Goal: Information Seeking & Learning: Find contact information

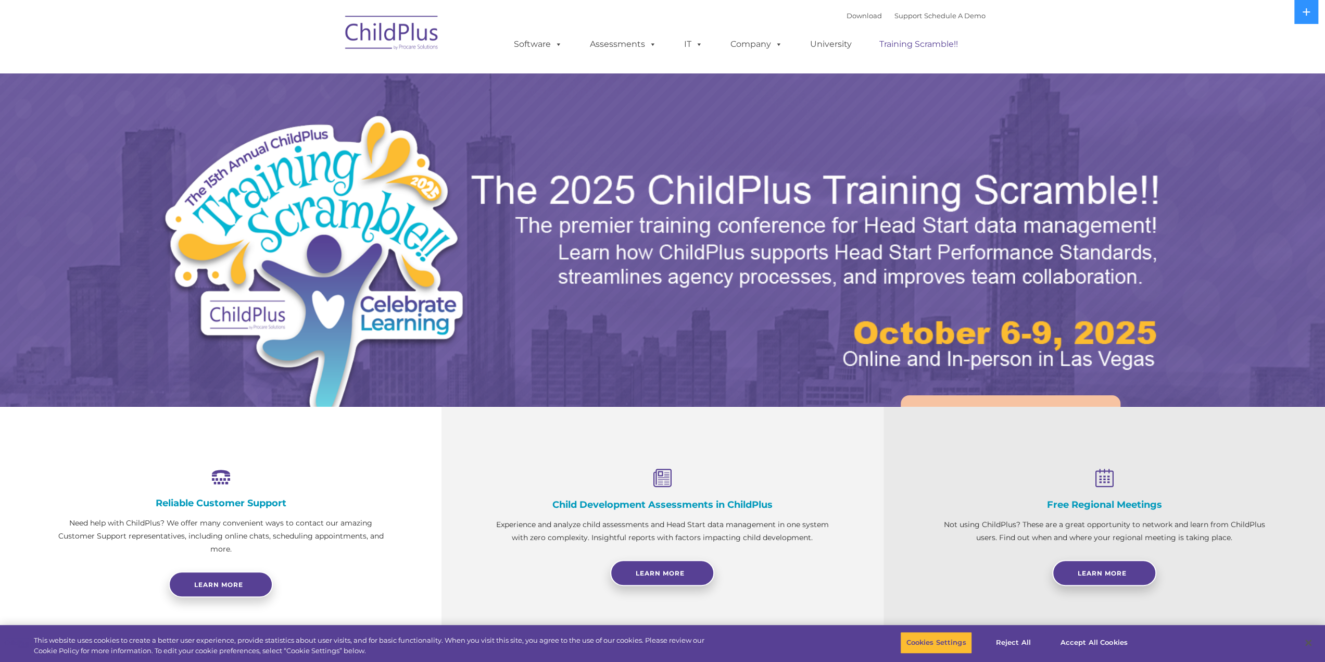
select select "MEDIUM"
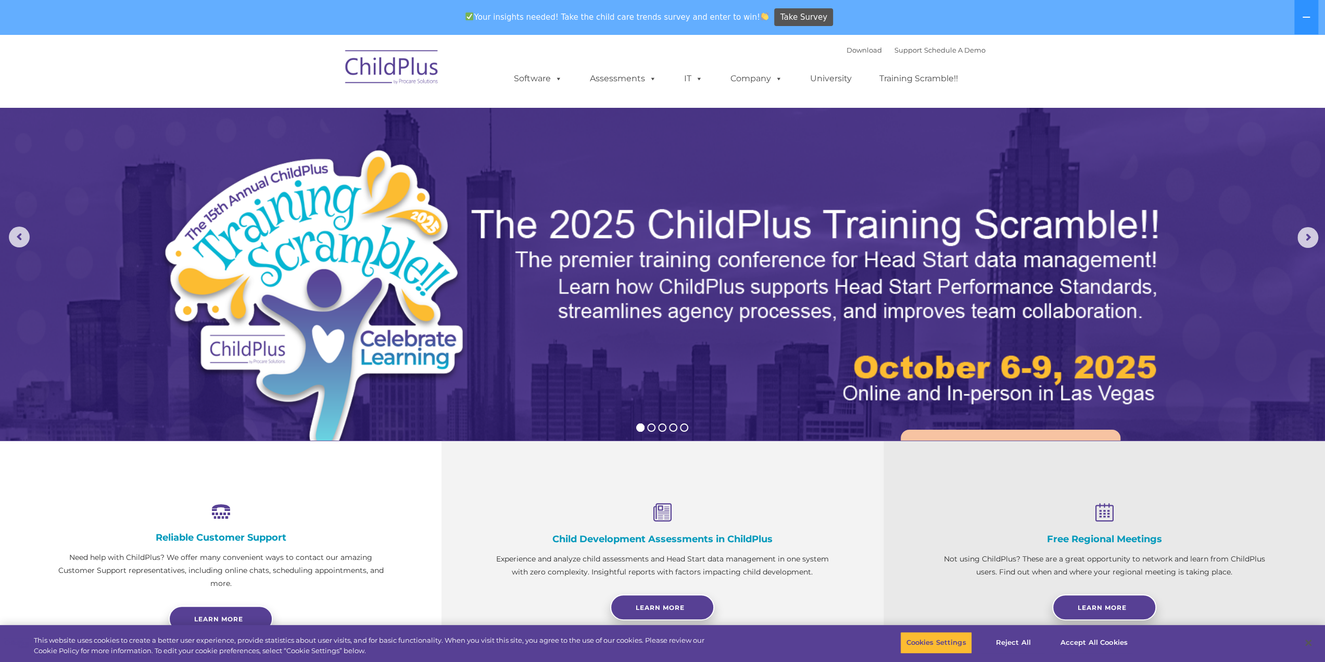
click at [389, 76] on img at bounding box center [392, 69] width 104 height 52
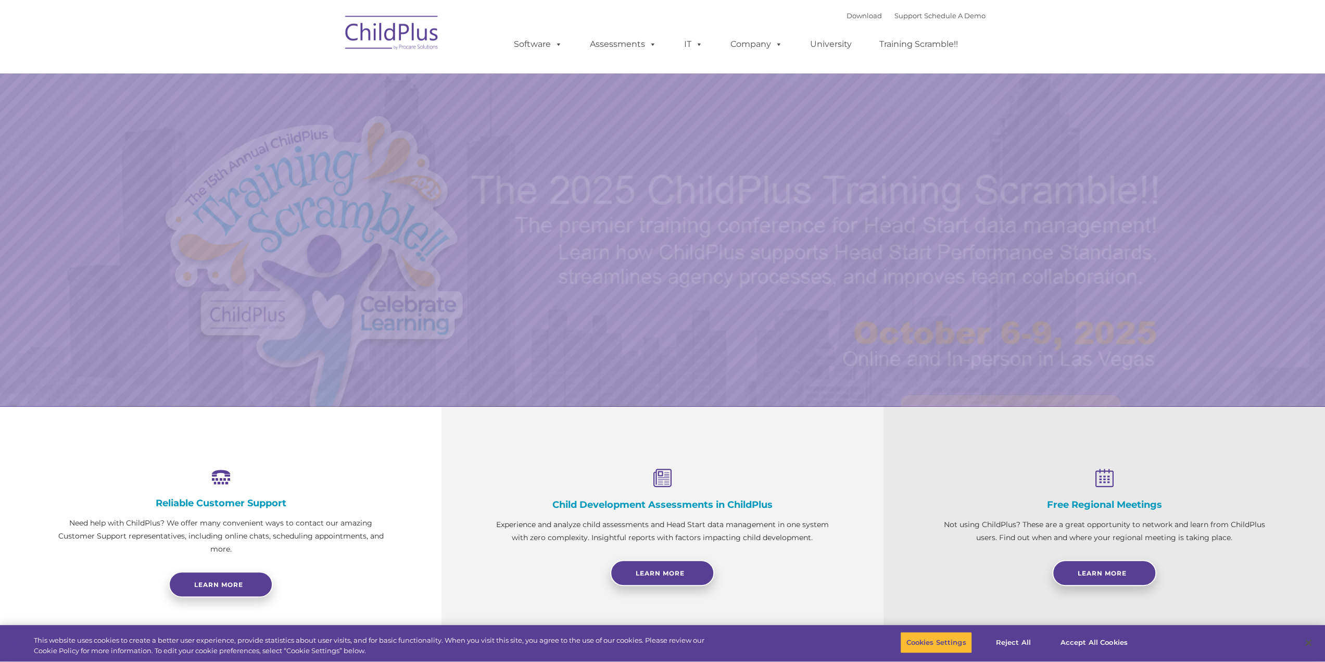
select select "MEDIUM"
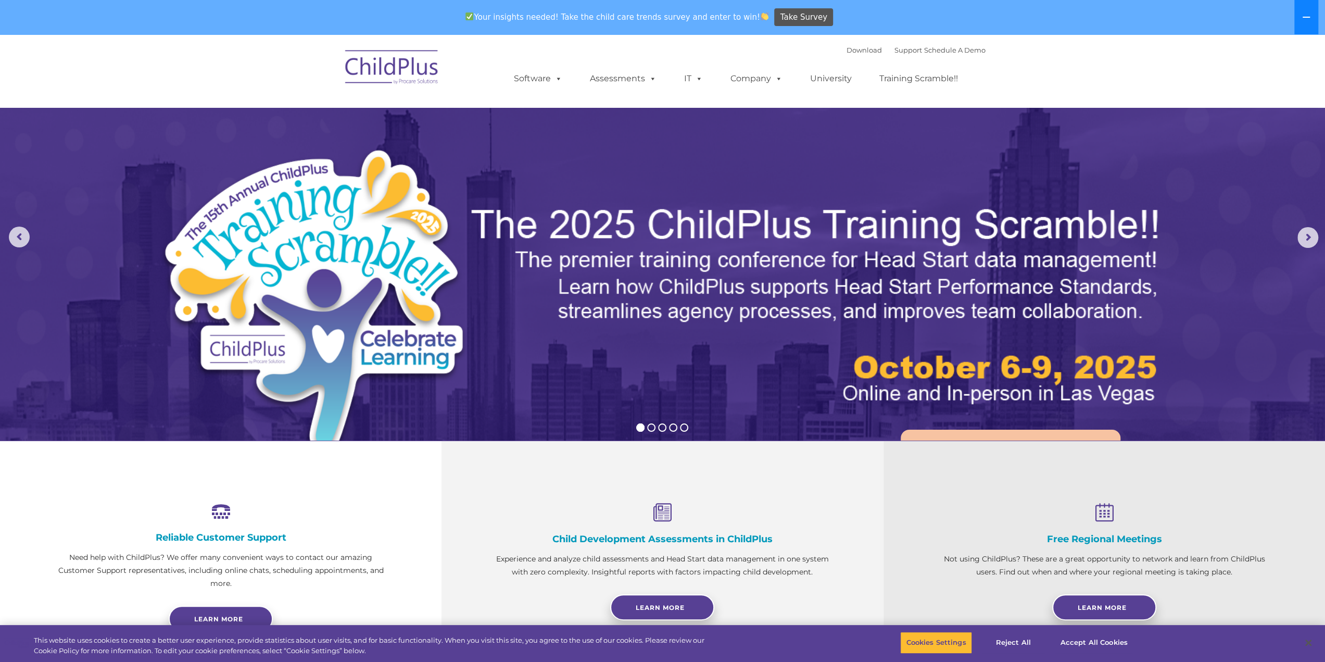
click at [1311, 22] on button at bounding box center [1306, 17] width 24 height 34
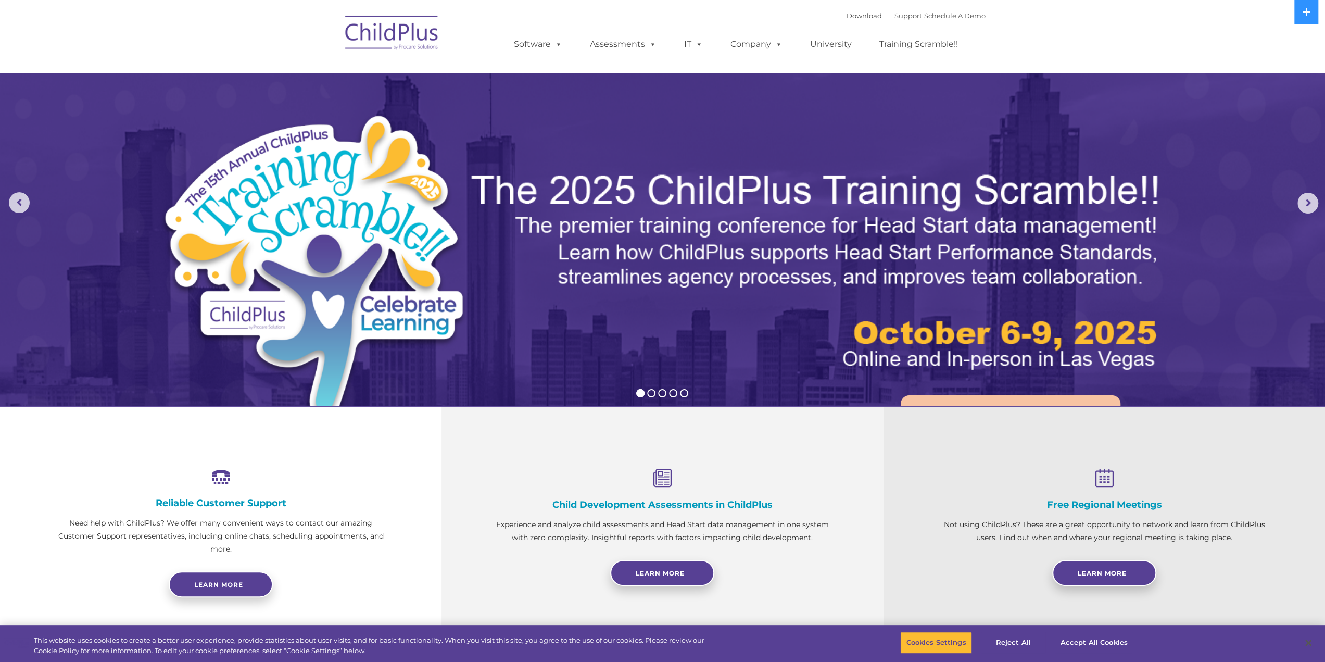
click at [1157, 31] on nav "Download Support | Schedule A Demo  MENU MENU Software ChildPlus: The original…" at bounding box center [662, 36] width 1325 height 73
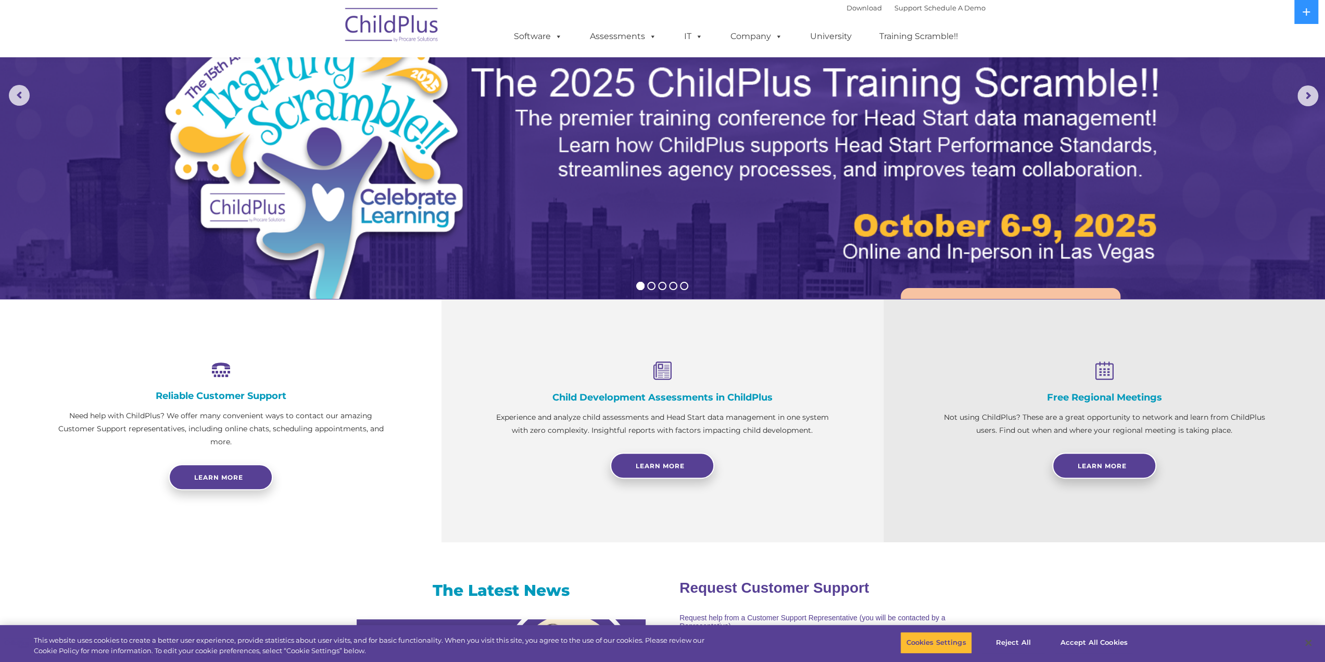
scroll to position [108, 0]
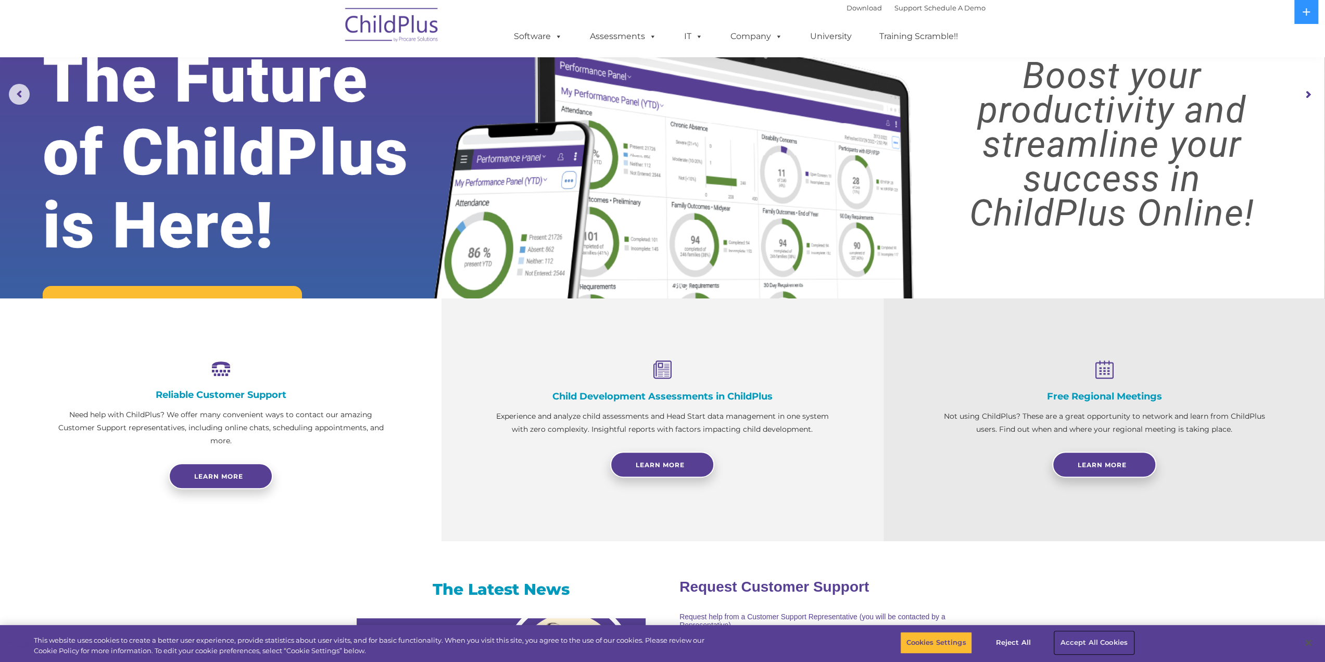
click at [1085, 644] on button "Accept All Cookies" at bounding box center [1094, 642] width 79 height 22
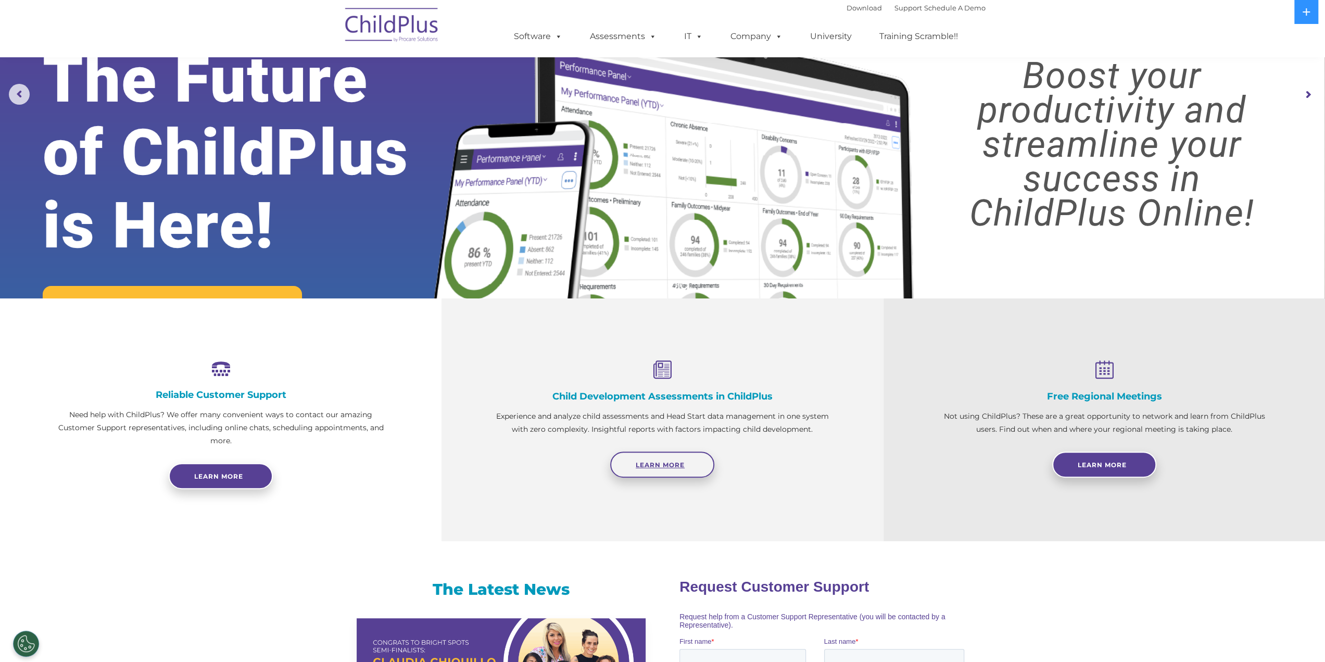
scroll to position [104, 0]
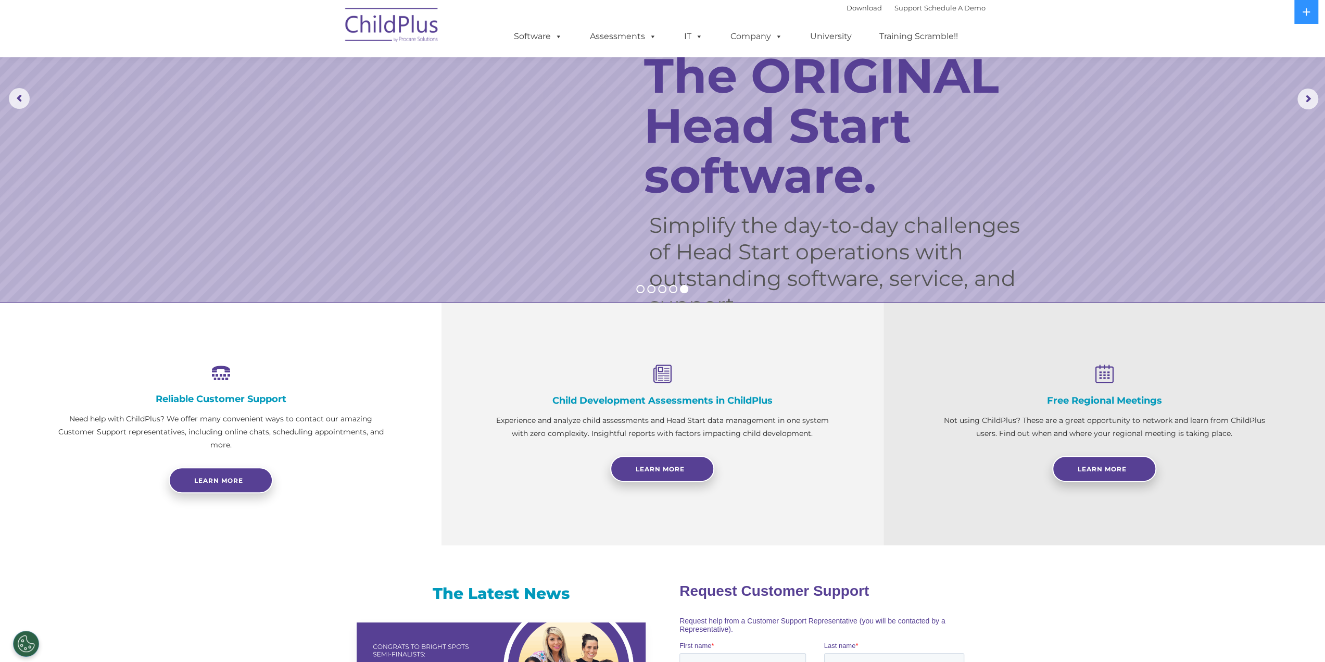
click at [414, 29] on img at bounding box center [392, 27] width 104 height 52
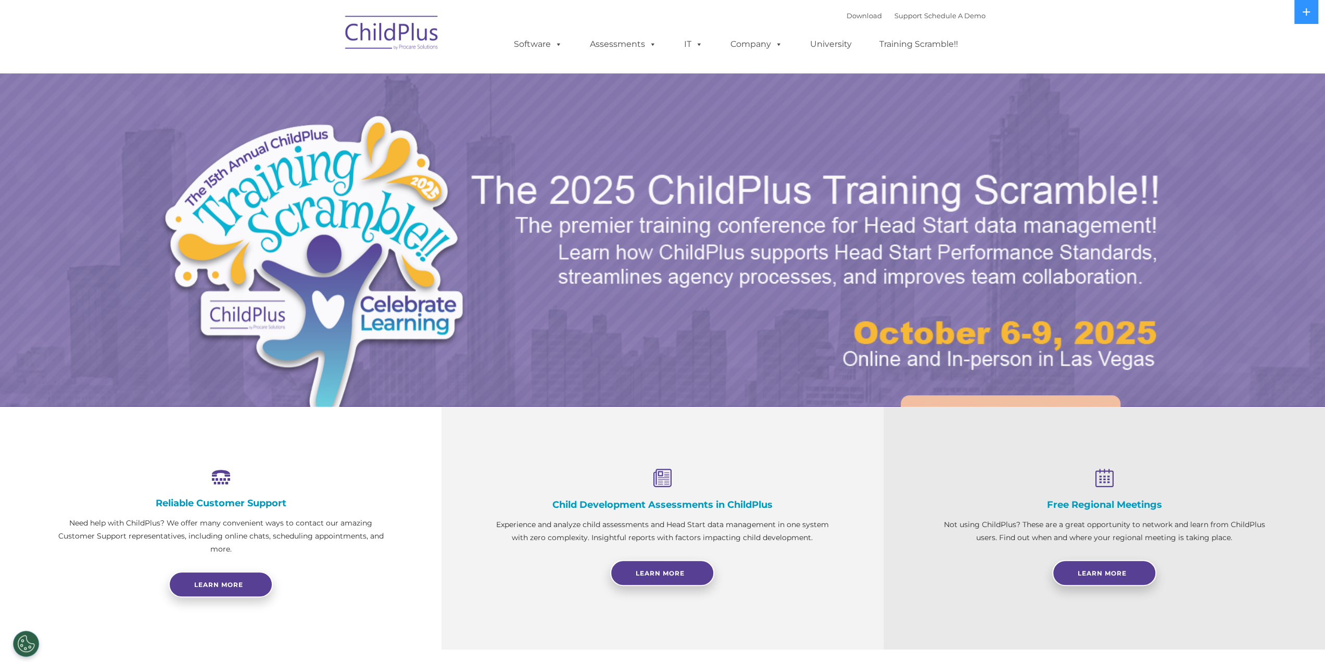
select select "MEDIUM"
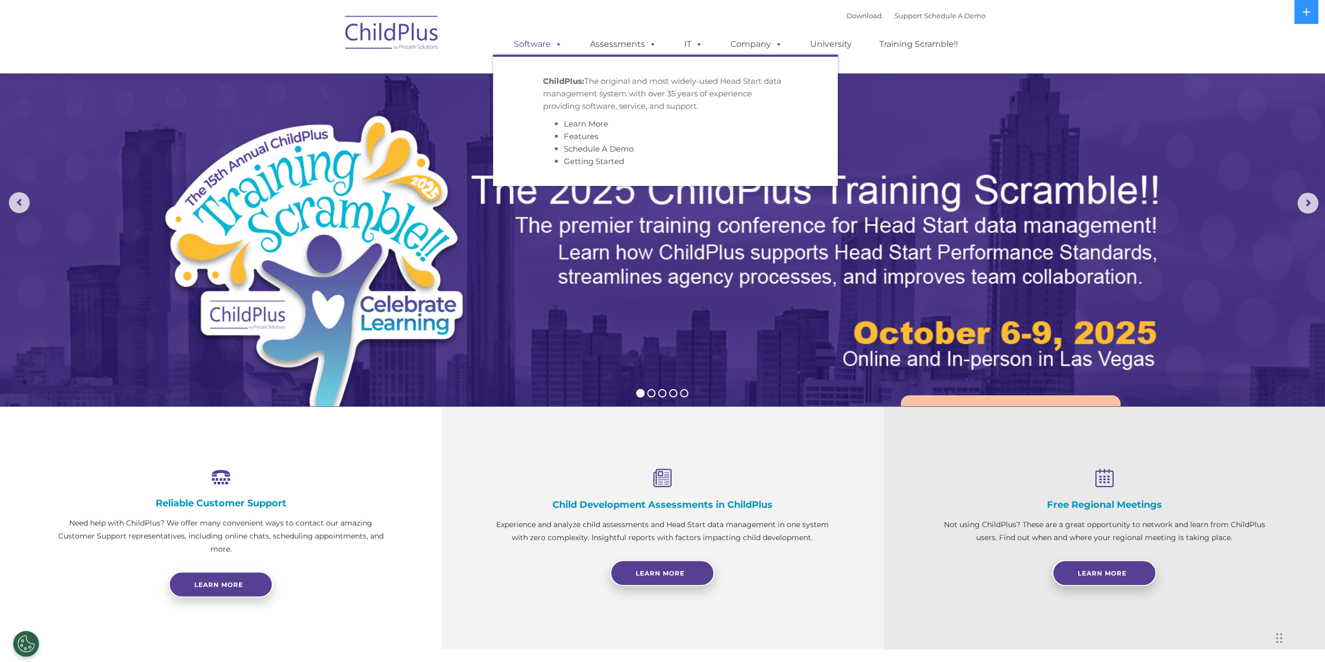
click at [554, 44] on span at bounding box center [556, 44] width 11 height 10
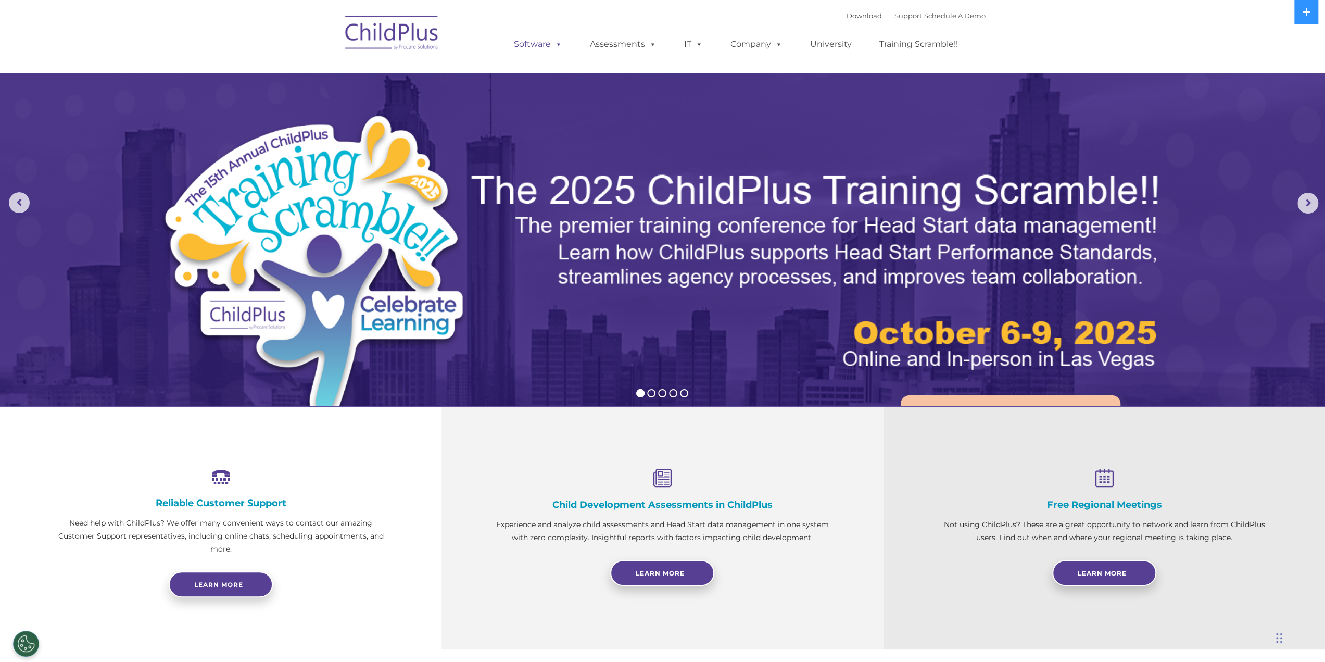
click at [528, 44] on link "Software" at bounding box center [537, 44] width 69 height 21
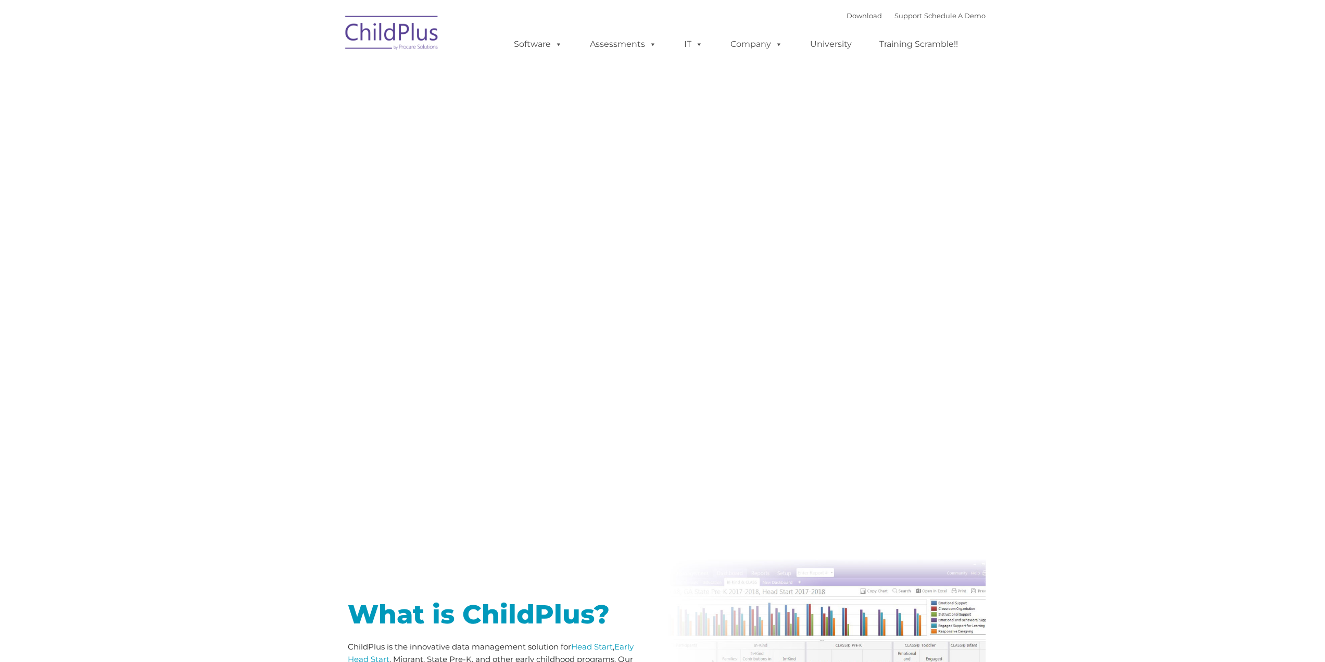
type input ""
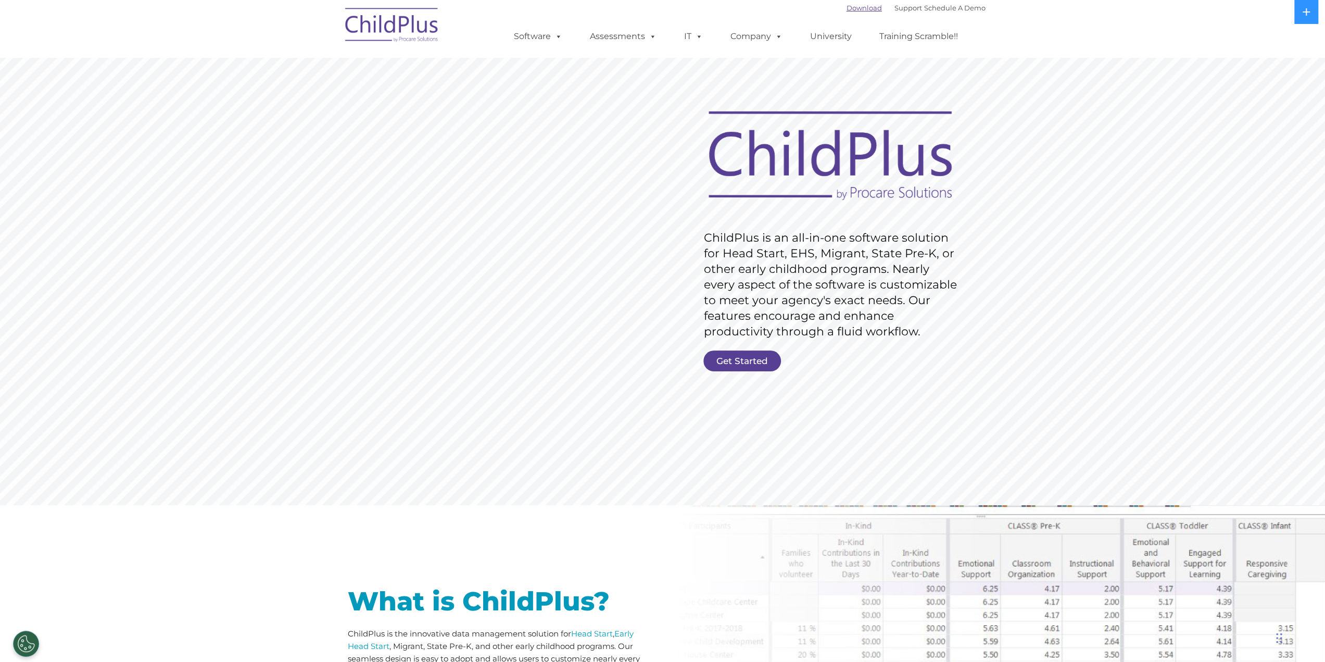
click at [851, 10] on link "Download" at bounding box center [863, 8] width 35 height 8
click at [894, 8] on link "Support" at bounding box center [908, 8] width 28 height 8
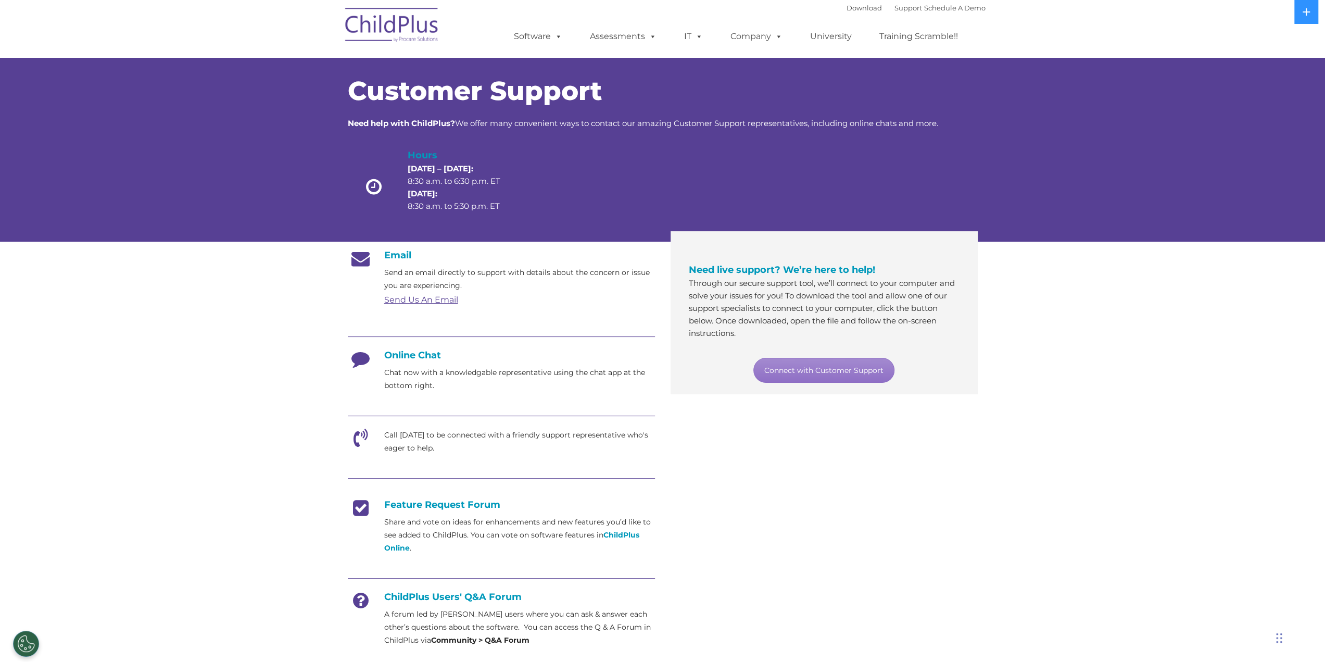
click at [403, 442] on p "Call [DATE] to be connected with a friendly support representative who's eager …" at bounding box center [519, 441] width 271 height 26
click at [355, 436] on icon at bounding box center [361, 441] width 26 height 26
click at [365, 435] on icon at bounding box center [361, 441] width 26 height 26
click at [834, 365] on link "Connect with Customer Support" at bounding box center [823, 370] width 141 height 25
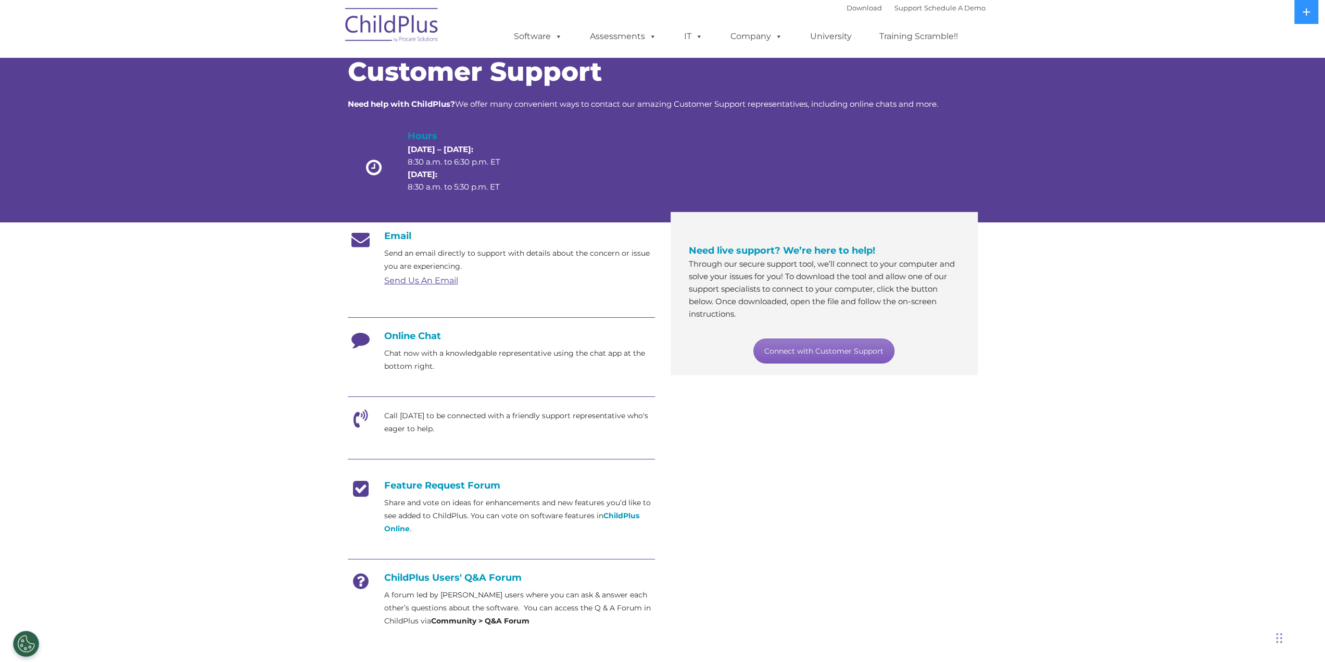
scroll to position [17, 0]
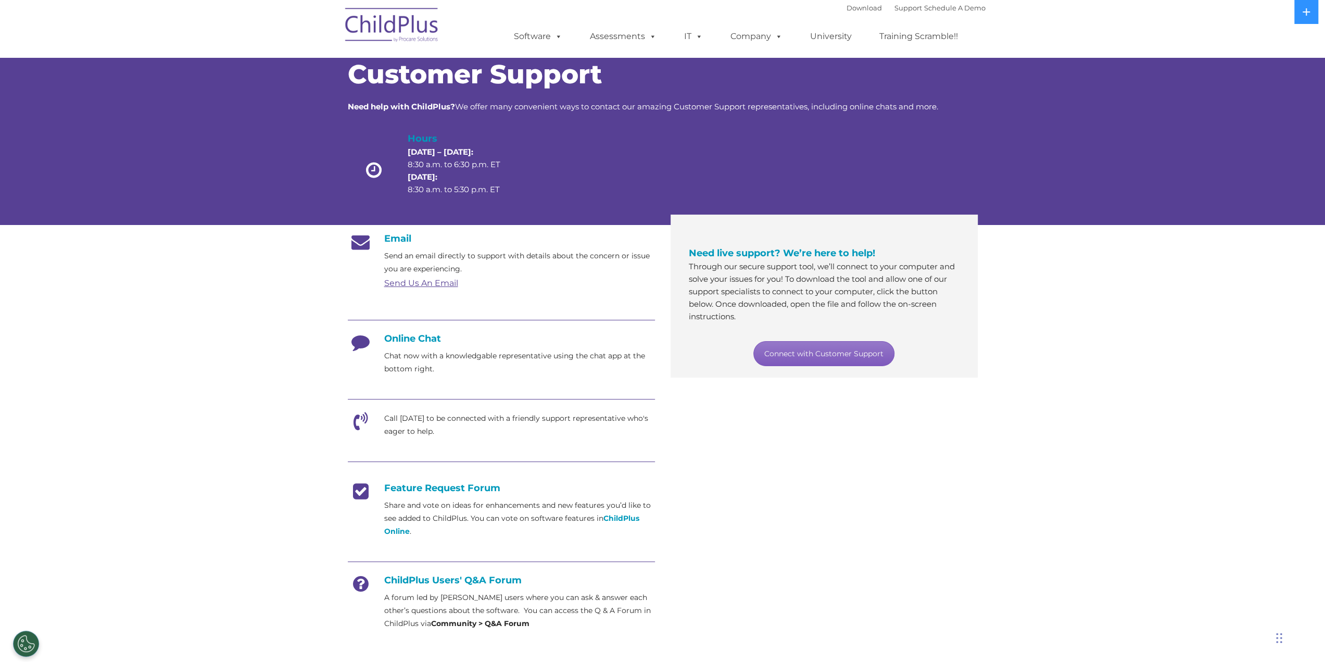
click at [850, 349] on link "Connect with Customer Support" at bounding box center [823, 353] width 141 height 25
click at [418, 85] on span "Customer Support" at bounding box center [475, 74] width 254 height 32
click at [369, 13] on img at bounding box center [392, 27] width 104 height 52
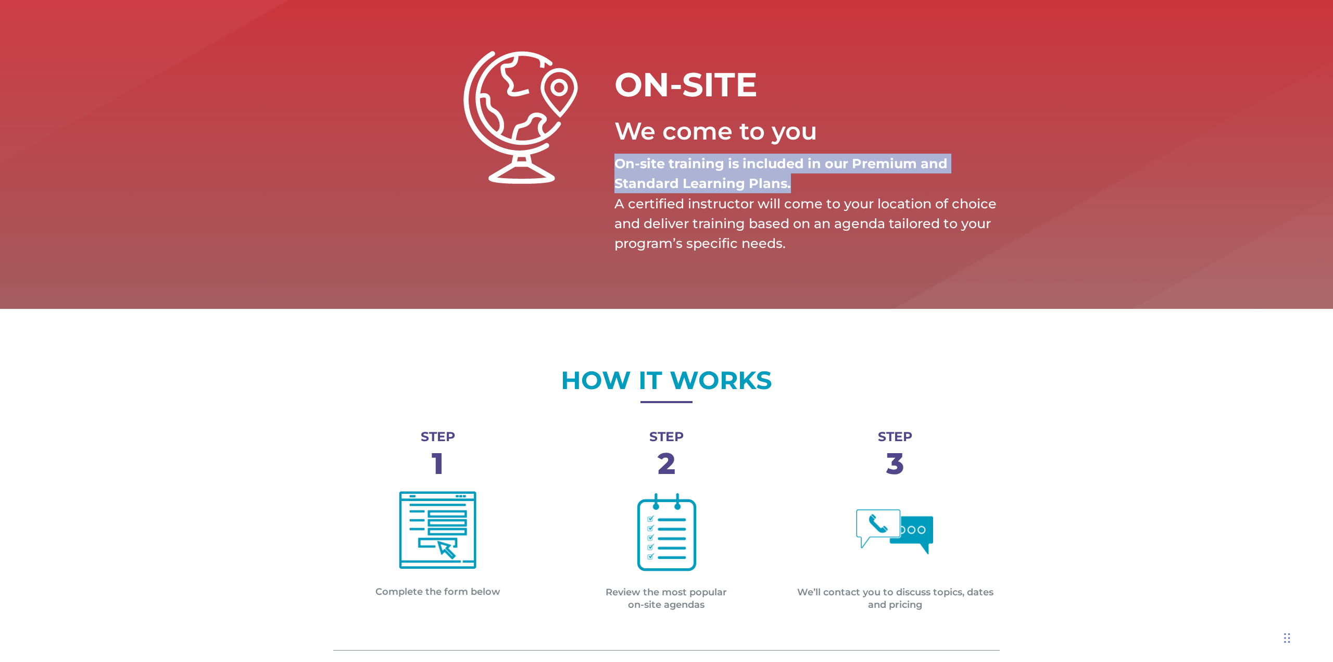
scroll to position [0, 16]
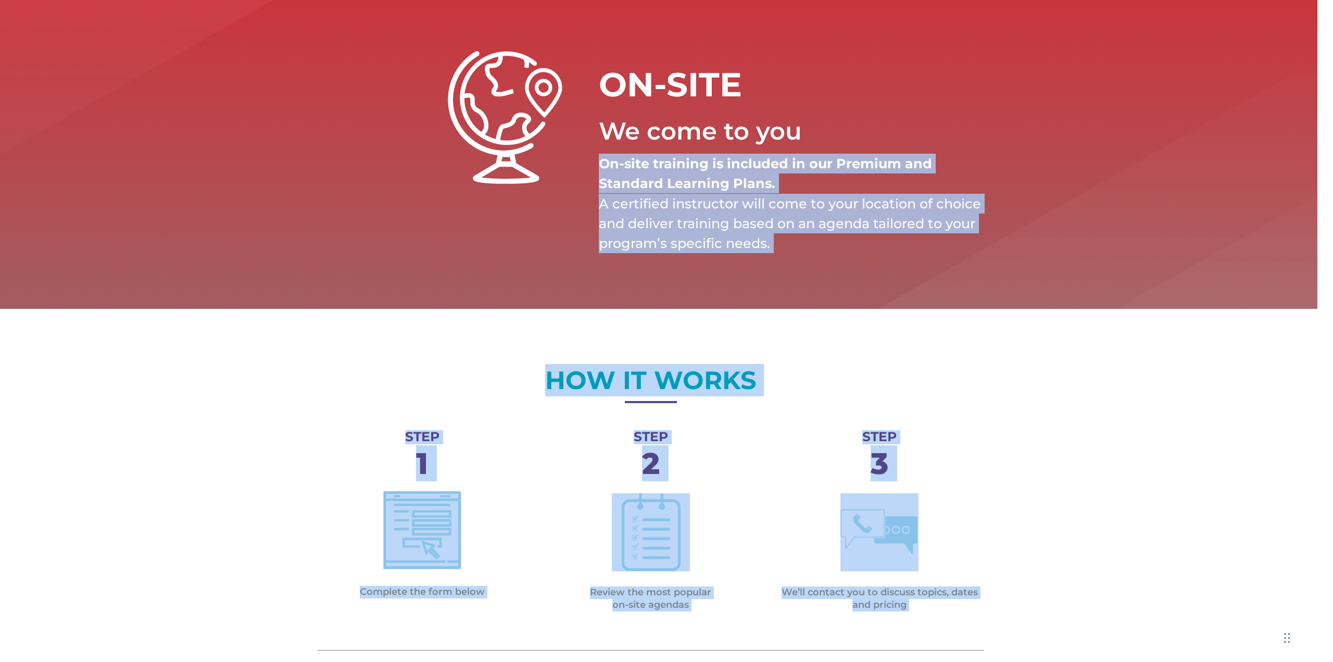
drag, startPoint x: 1332, startPoint y: 136, endPoint x: 1332, endPoint y: 245, distance: 109.3
click at [233, 25] on div "ON-SITE We come to you On-site training is included in our Premium and Standard…" at bounding box center [650, 151] width 1333 height 313
click at [971, 191] on p "On-site training is included in our Premium and Standard Learning Plans. A cert…" at bounding box center [791, 203] width 385 height 99
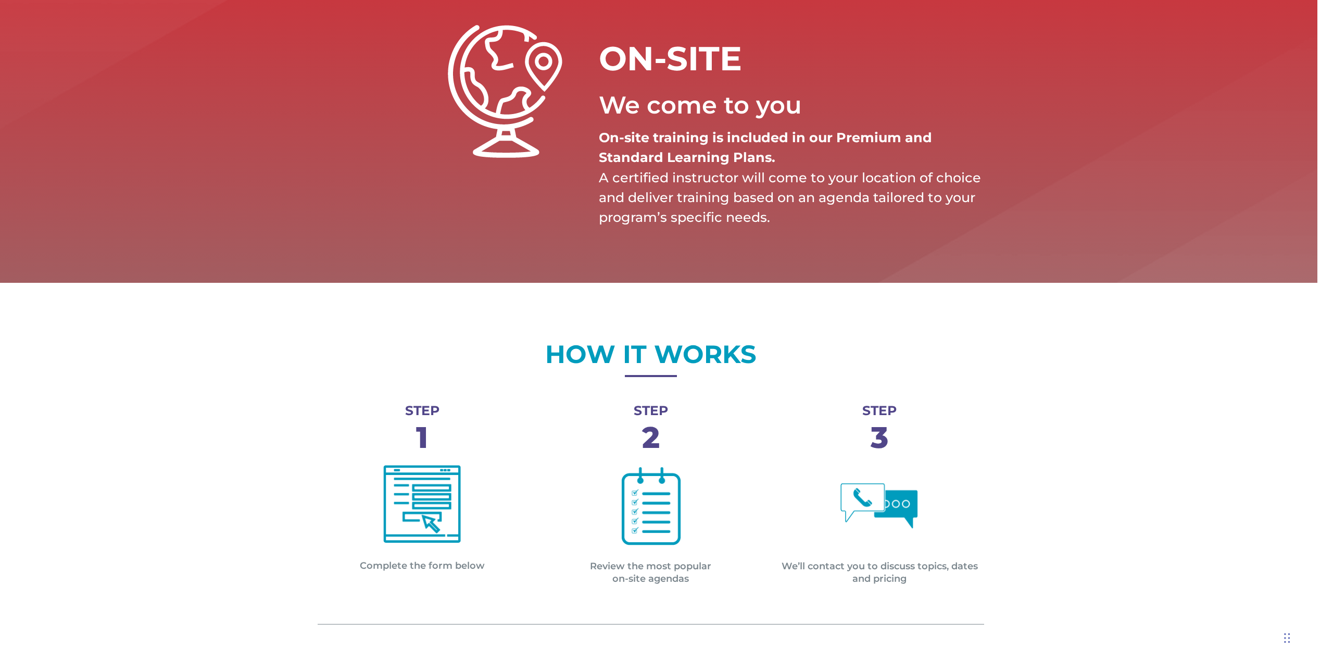
scroll to position [146, 0]
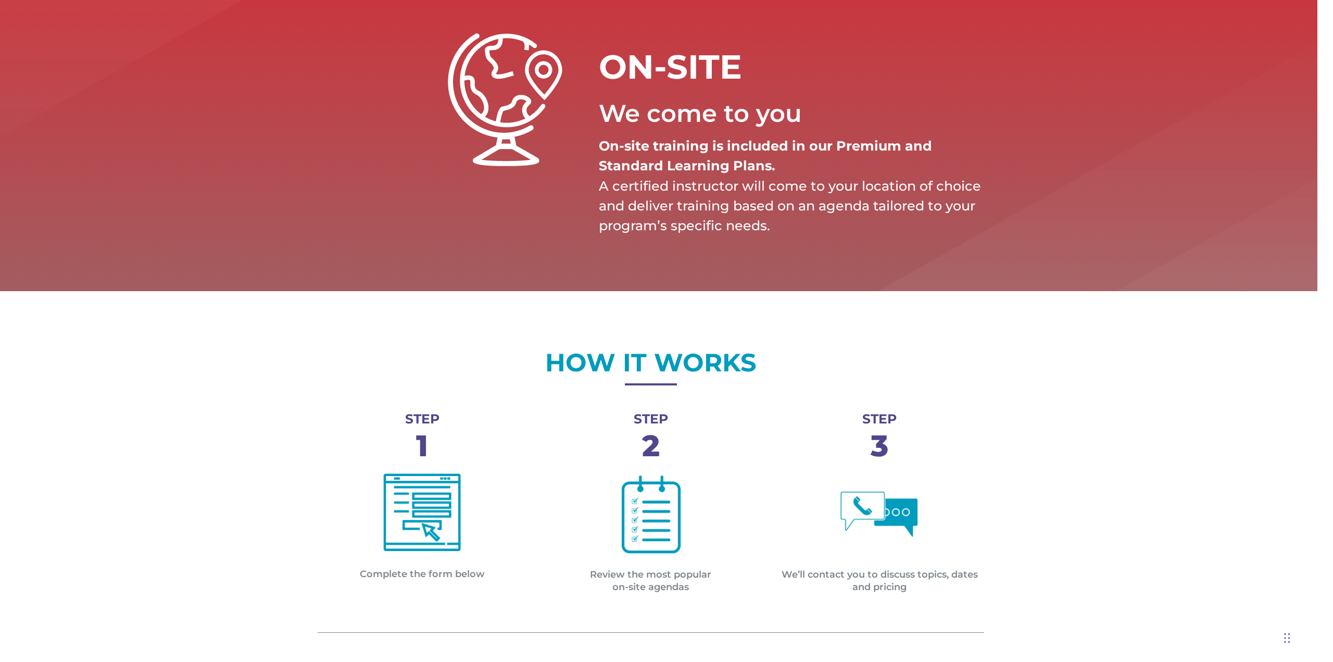
click at [427, 522] on img at bounding box center [422, 512] width 78 height 78
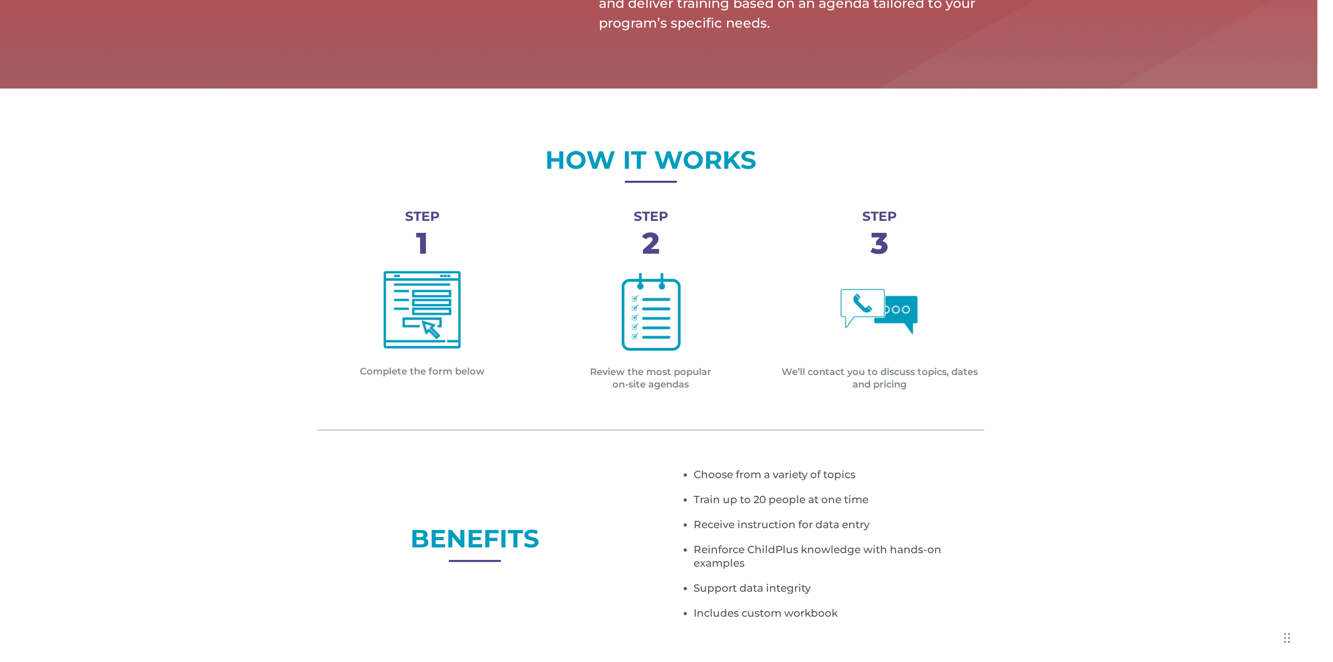
scroll to position [354, 0]
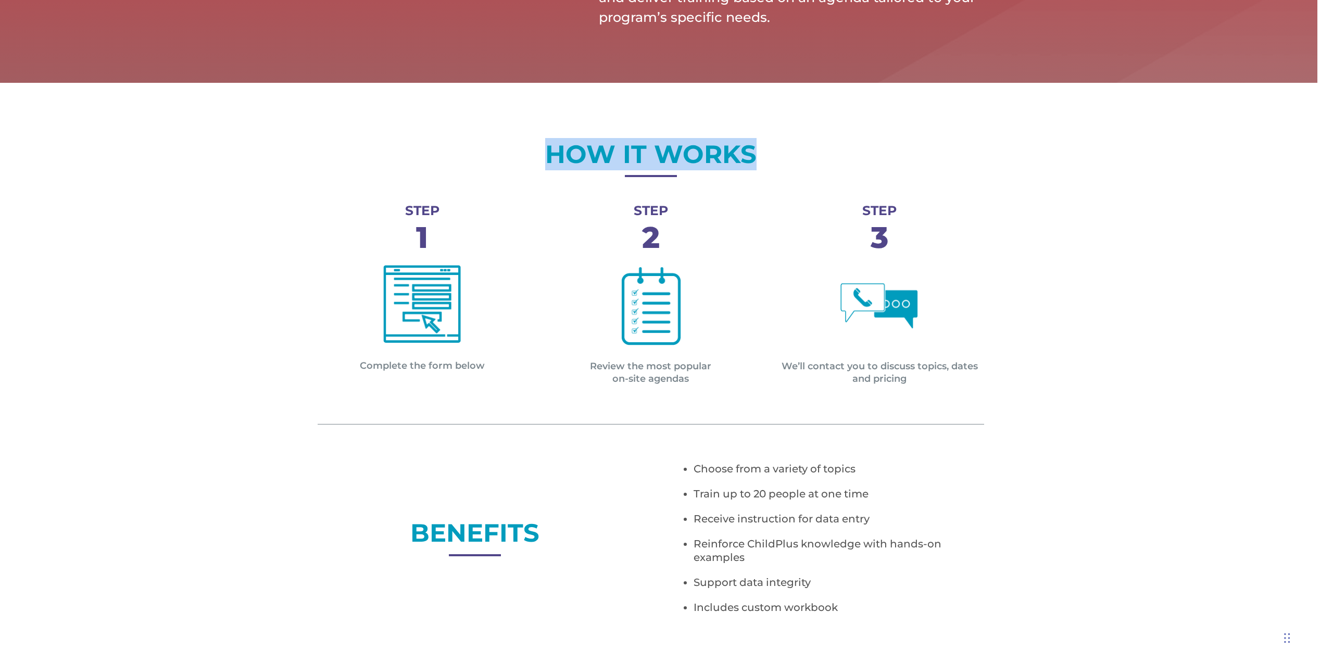
drag, startPoint x: 1326, startPoint y: 55, endPoint x: 1323, endPoint y: 140, distance: 84.9
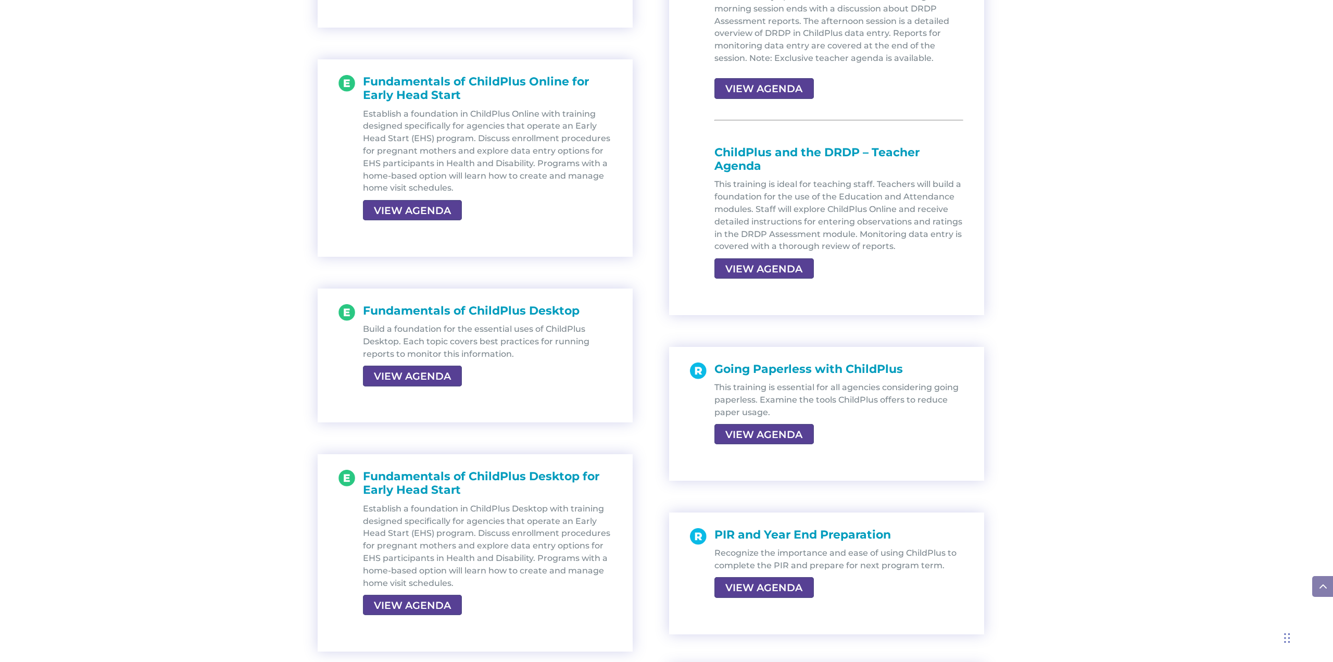
scroll to position [1367, 0]
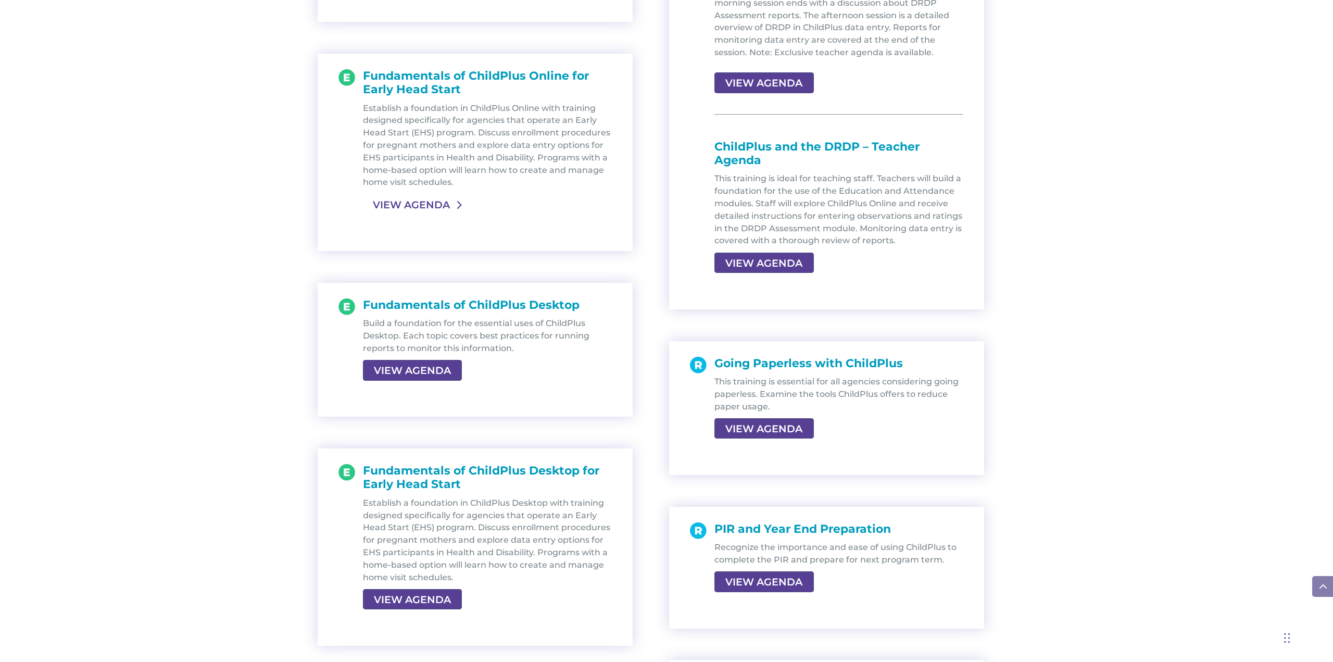
click at [418, 201] on link "VIEW AGENDA" at bounding box center [411, 204] width 97 height 19
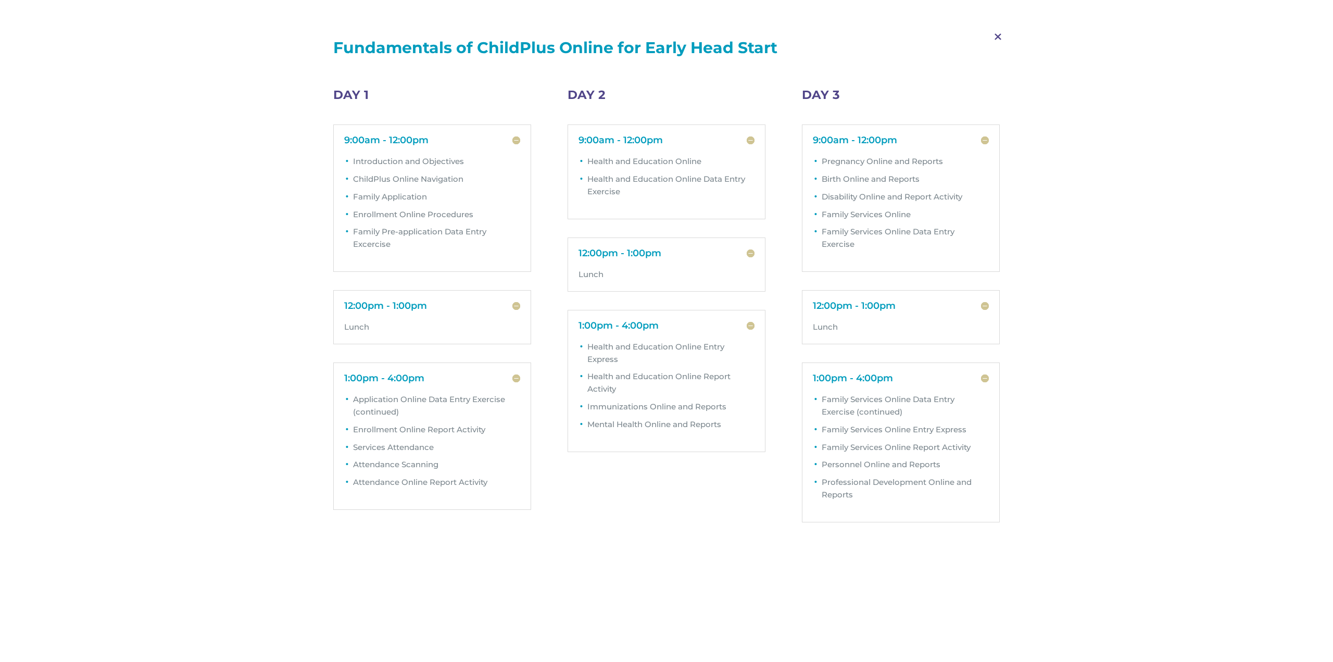
scroll to position [146, 0]
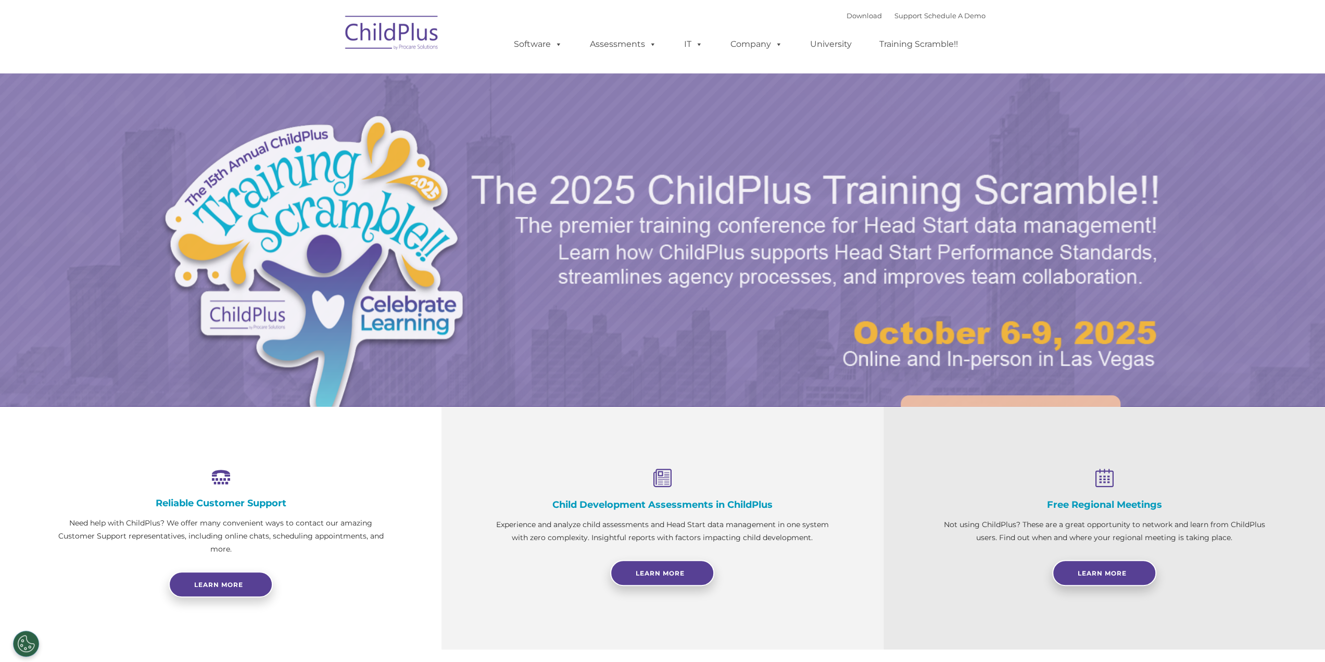
select select "MEDIUM"
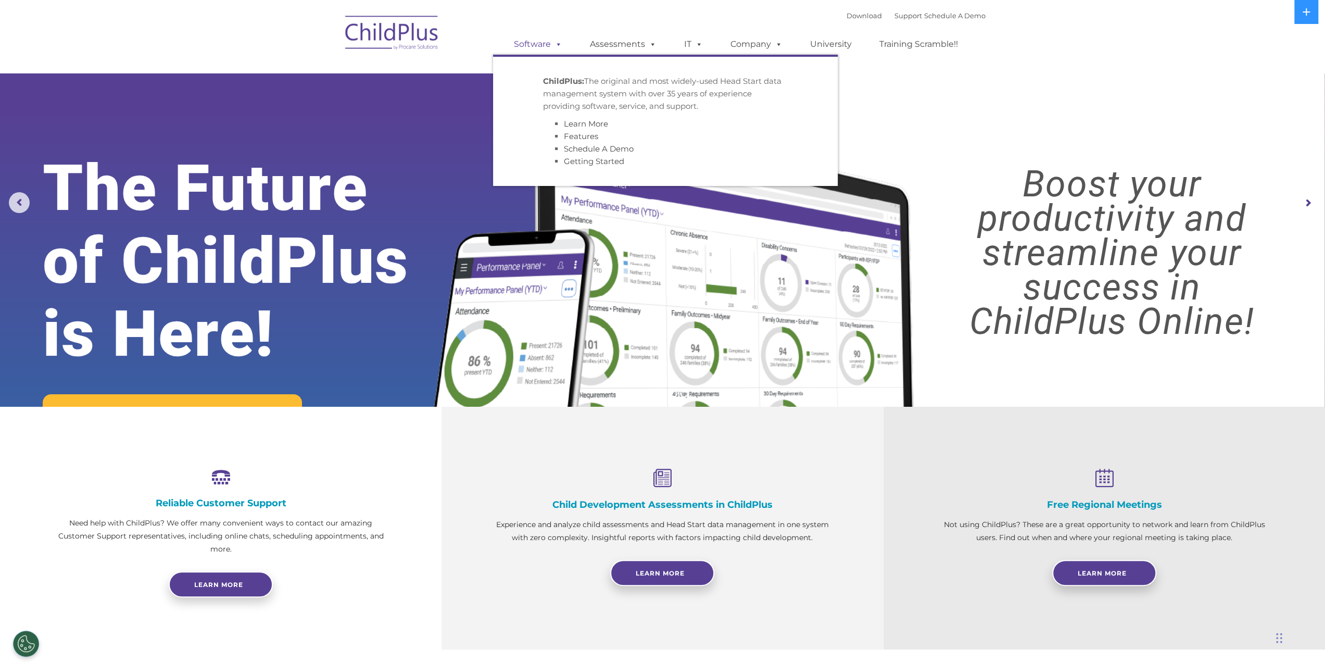
click at [539, 47] on link "Software" at bounding box center [537, 44] width 69 height 21
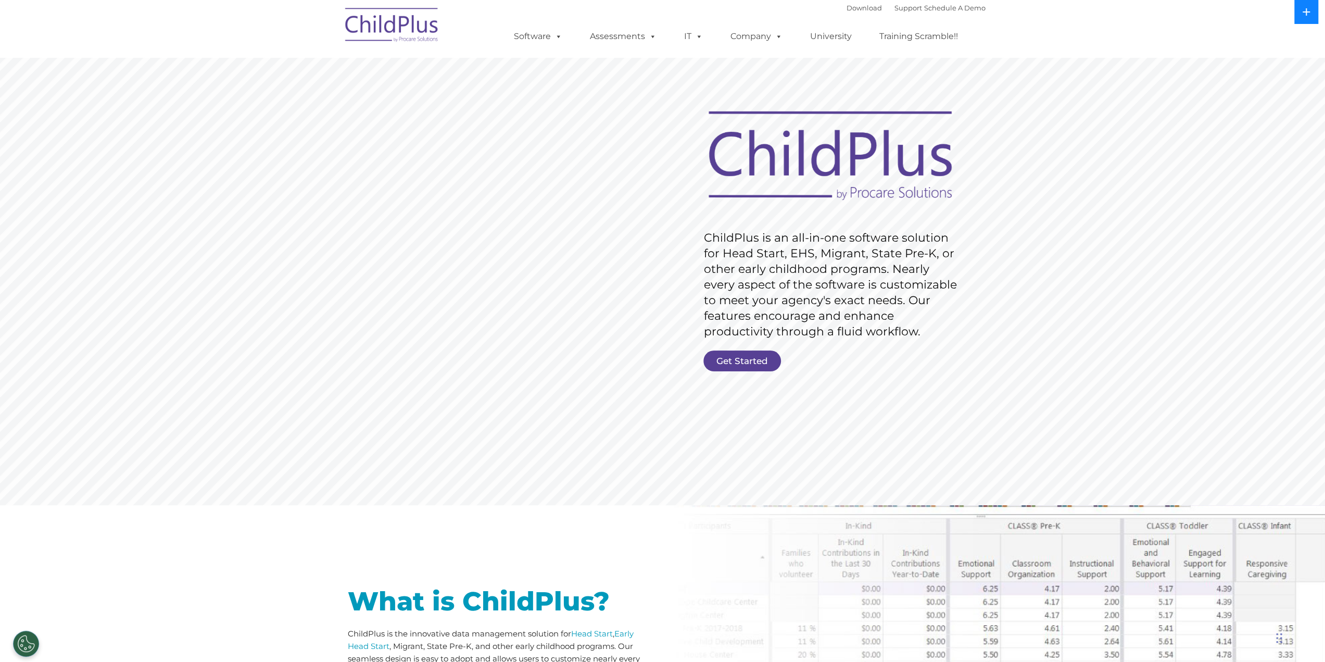
click at [1305, 11] on icon at bounding box center [1306, 12] width 8 height 8
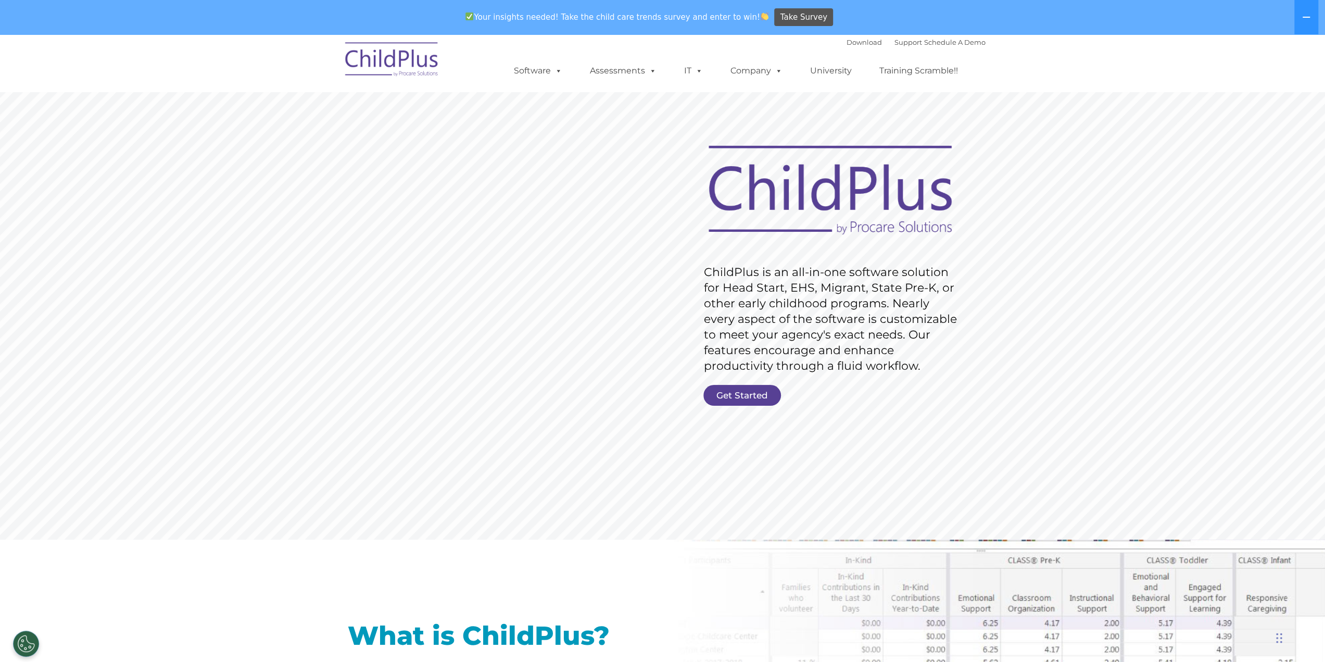
click at [1159, 77] on nav "Download Support | Schedule A Demo  MENU MENU Software ChildPlus: The original…" at bounding box center [662, 62] width 1325 height 57
click at [846, 41] on link "Download" at bounding box center [863, 42] width 35 height 8
click at [756, 106] on link "Account Help" at bounding box center [785, 107] width 130 height 16
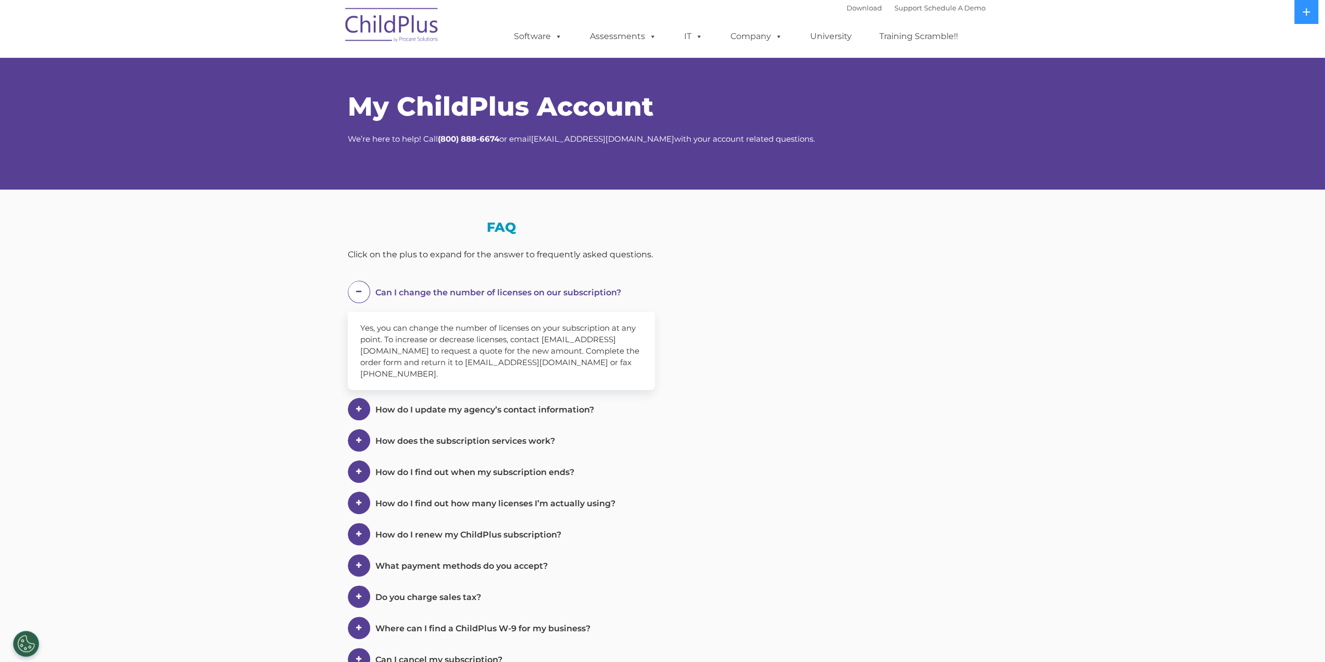
select select "MEDIUM"
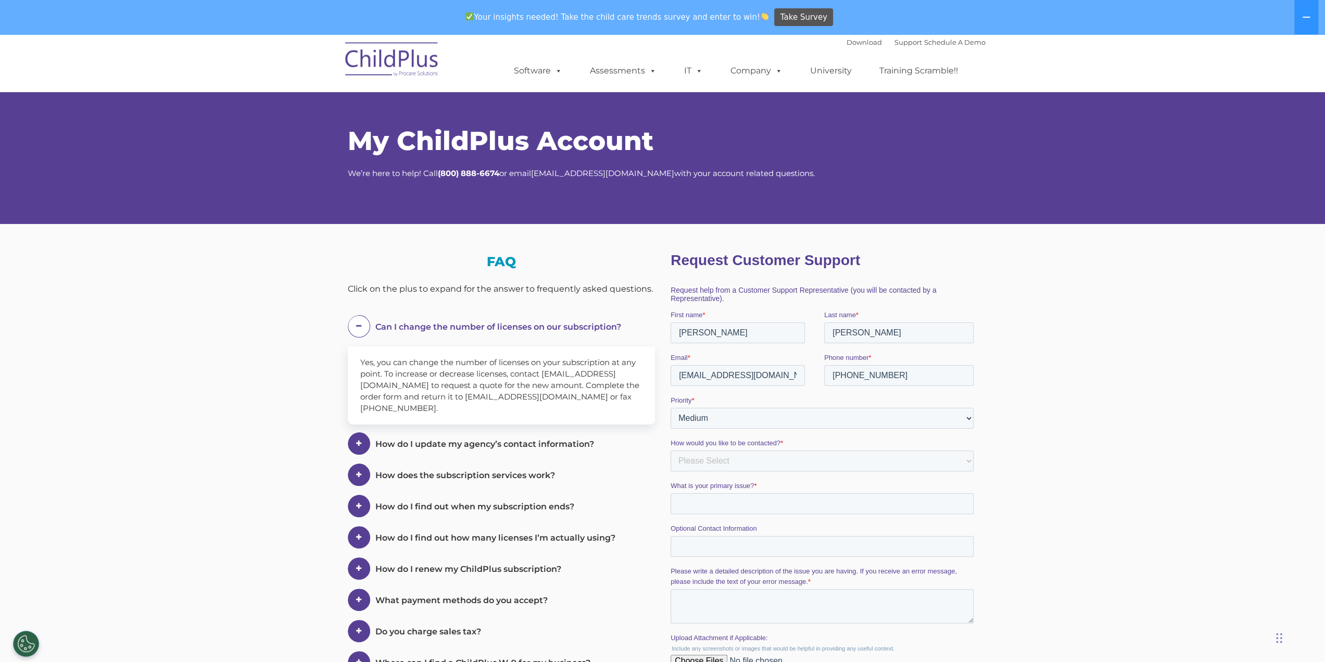
click at [490, 443] on span "How do I update my agency’s contact information?" at bounding box center [484, 444] width 219 height 10
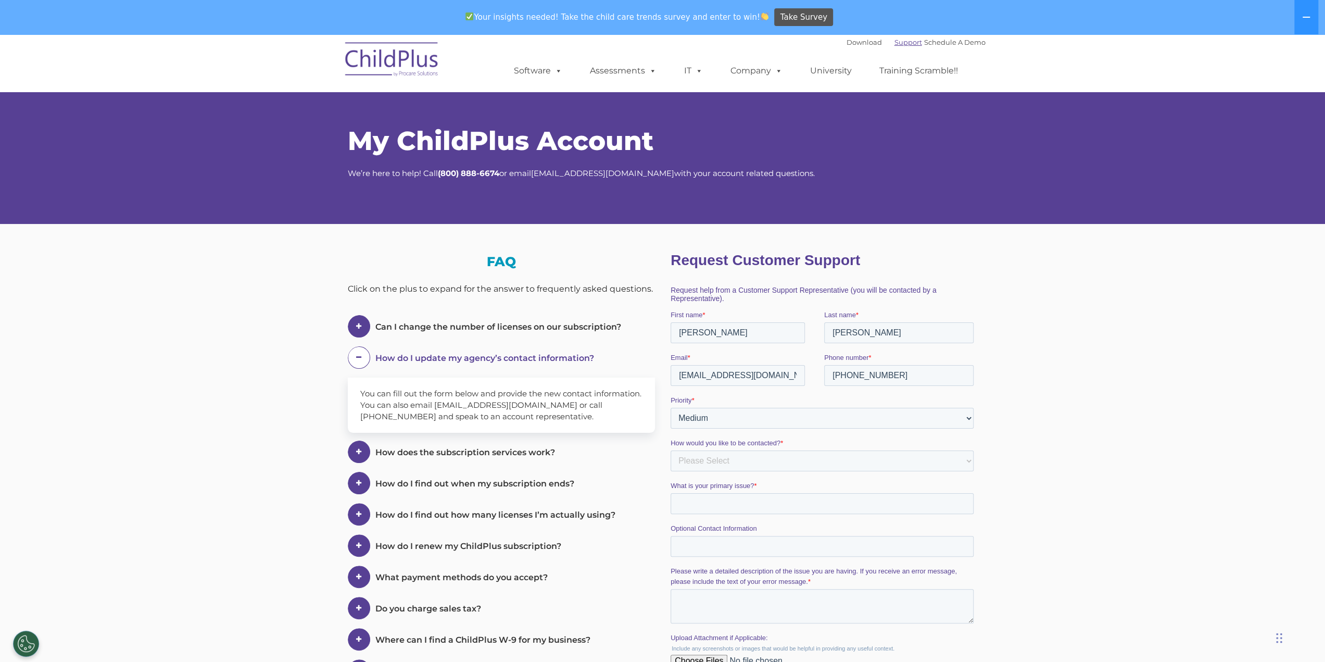
click at [894, 42] on link "Support" at bounding box center [908, 42] width 28 height 8
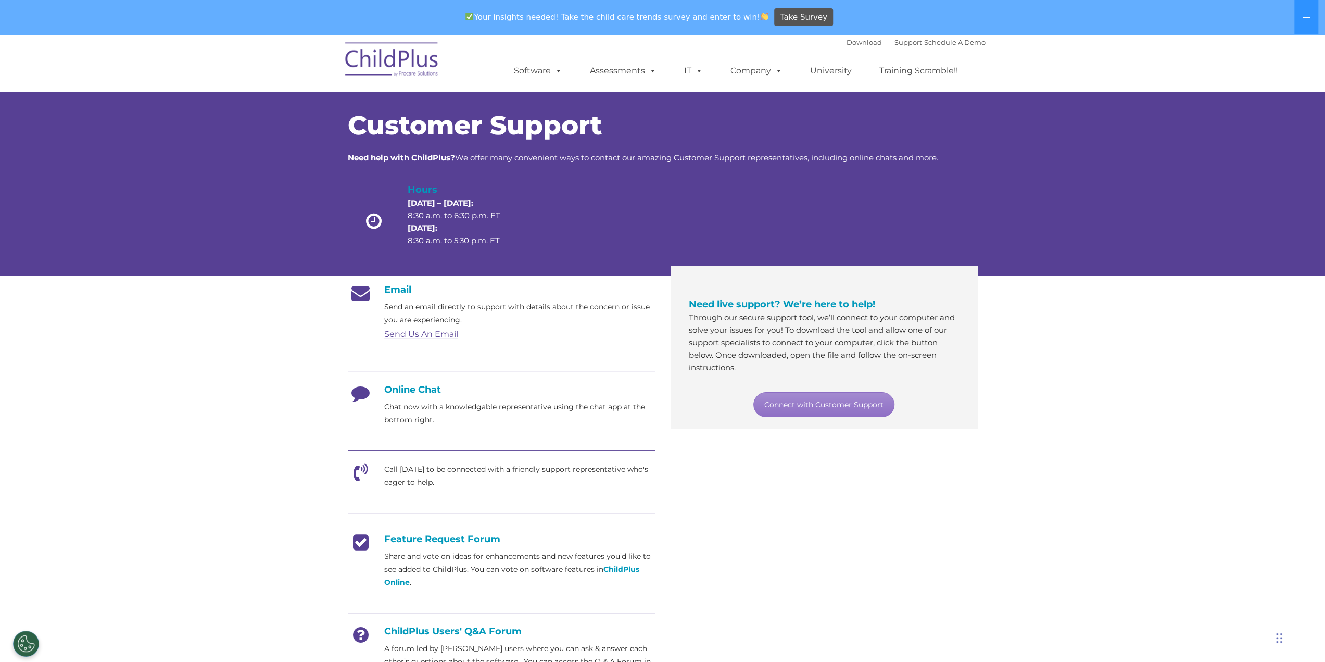
click at [399, 473] on p "Call [DATE] to be connected with a friendly support representative who's eager …" at bounding box center [519, 476] width 271 height 26
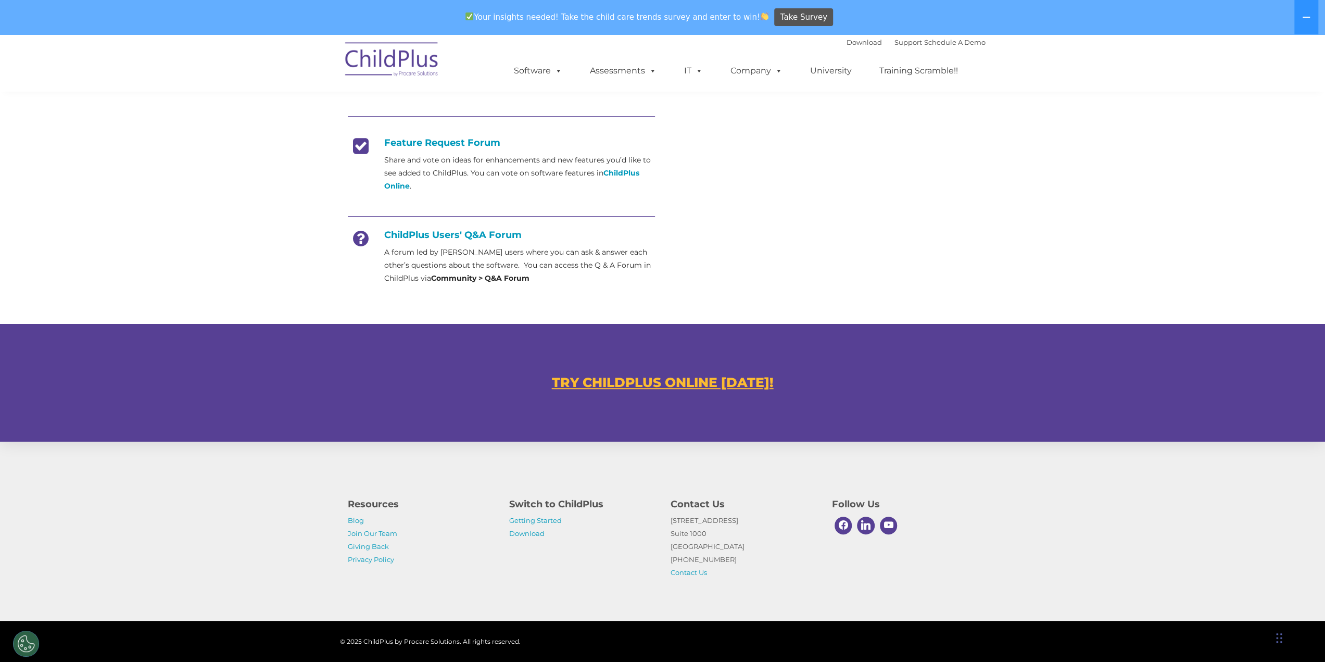
scroll to position [413, 0]
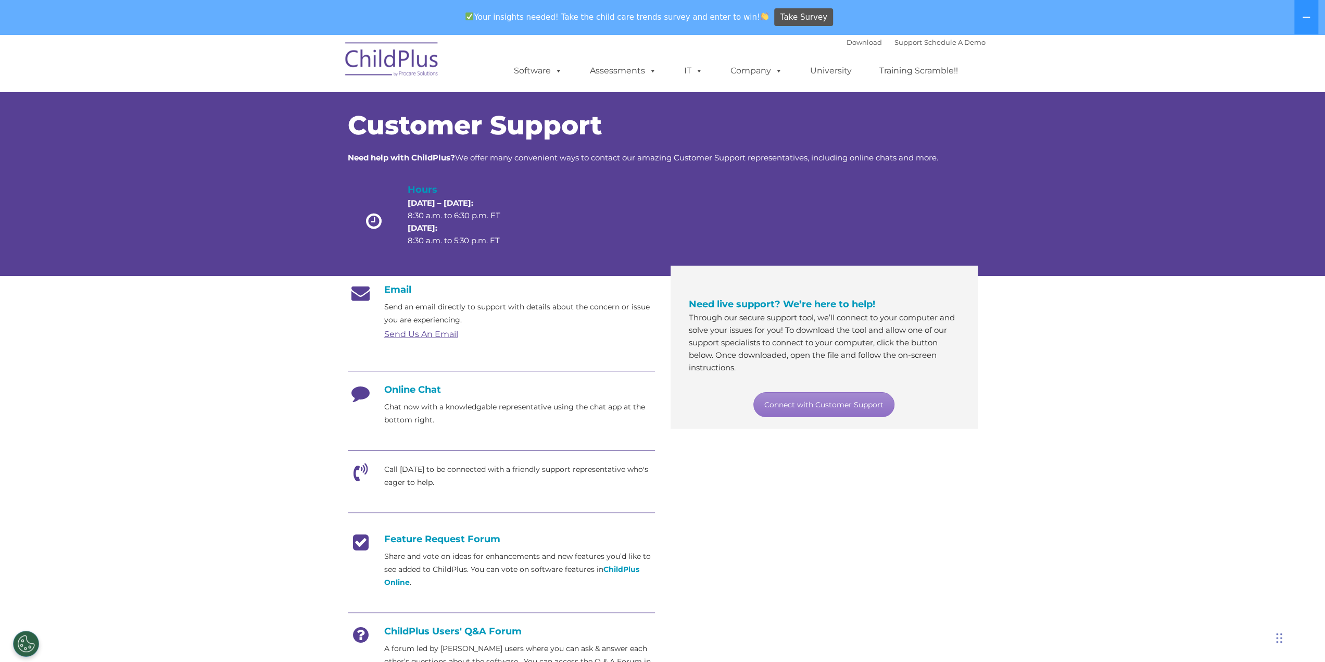
click at [387, 391] on h4 "Online Chat" at bounding box center [501, 389] width 307 height 11
click at [358, 393] on icon at bounding box center [361, 397] width 26 height 26
drag, startPoint x: 403, startPoint y: 386, endPoint x: 449, endPoint y: 387, distance: 45.8
click at [404, 386] on h4 "Online Chat" at bounding box center [501, 389] width 307 height 11
click at [807, 406] on link "Connect with Customer Support" at bounding box center [823, 404] width 141 height 25
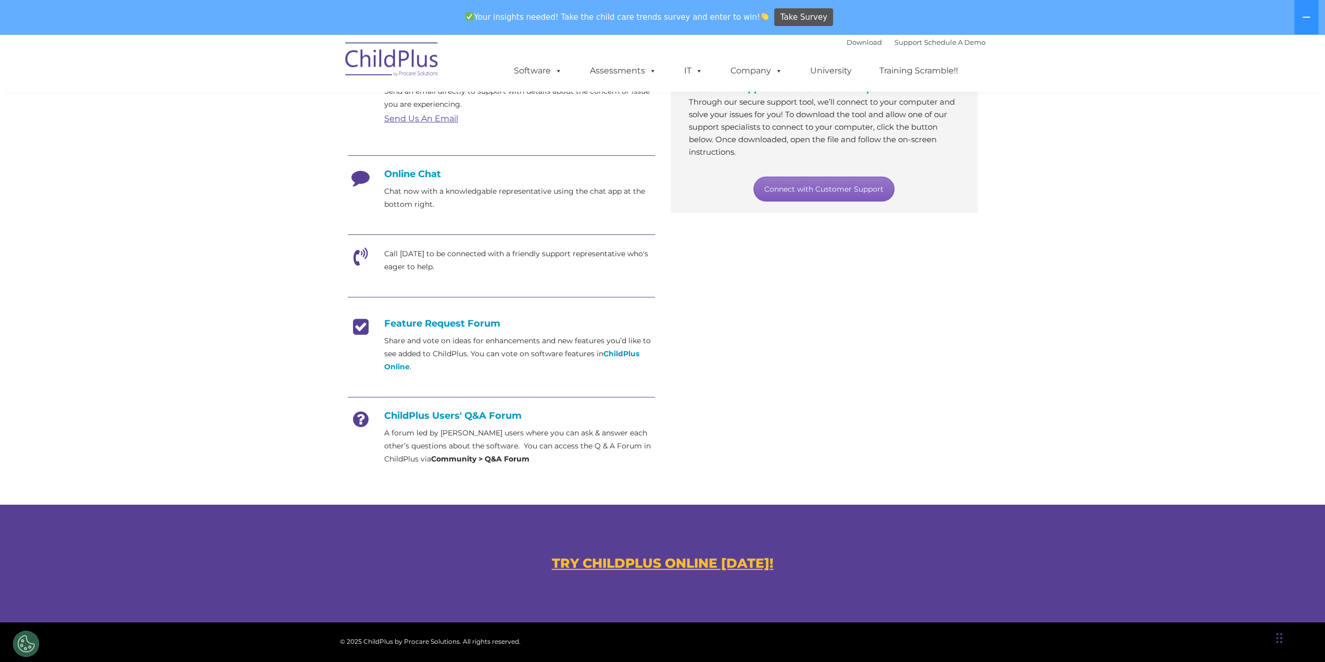
scroll to position [214, 0]
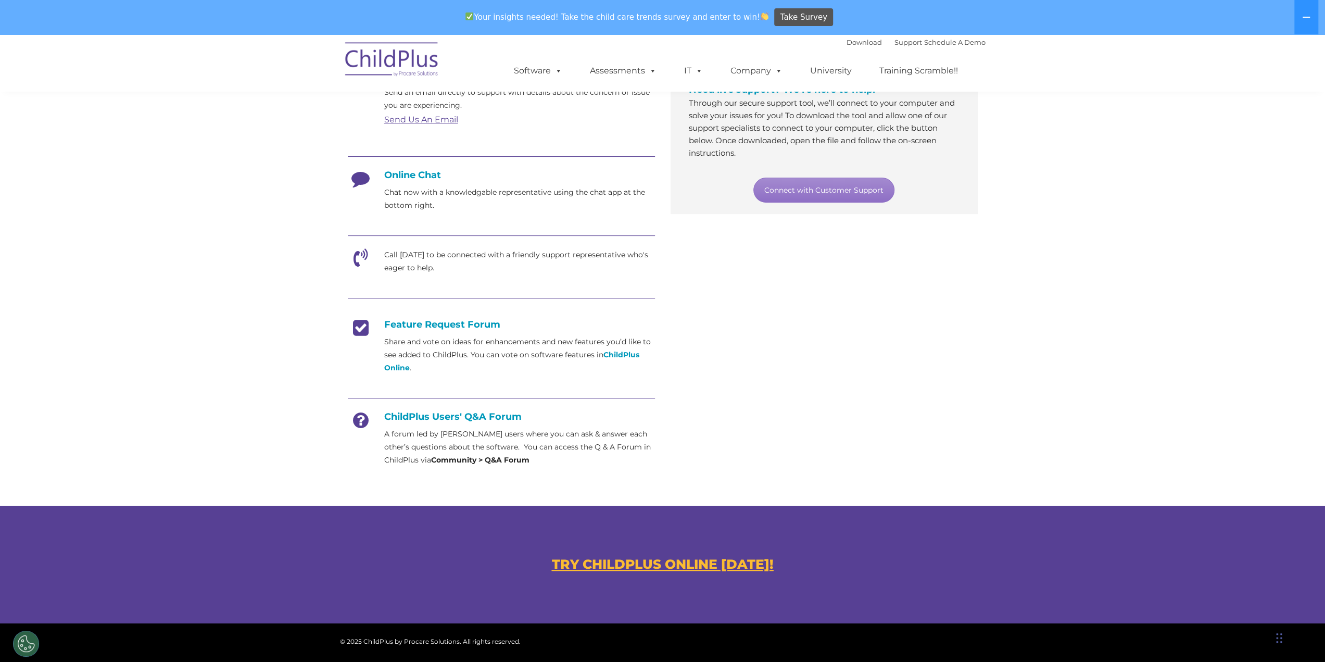
click at [623, 566] on u "TRY CHILDPLUS ONLINE TODAY!" at bounding box center [663, 564] width 222 height 16
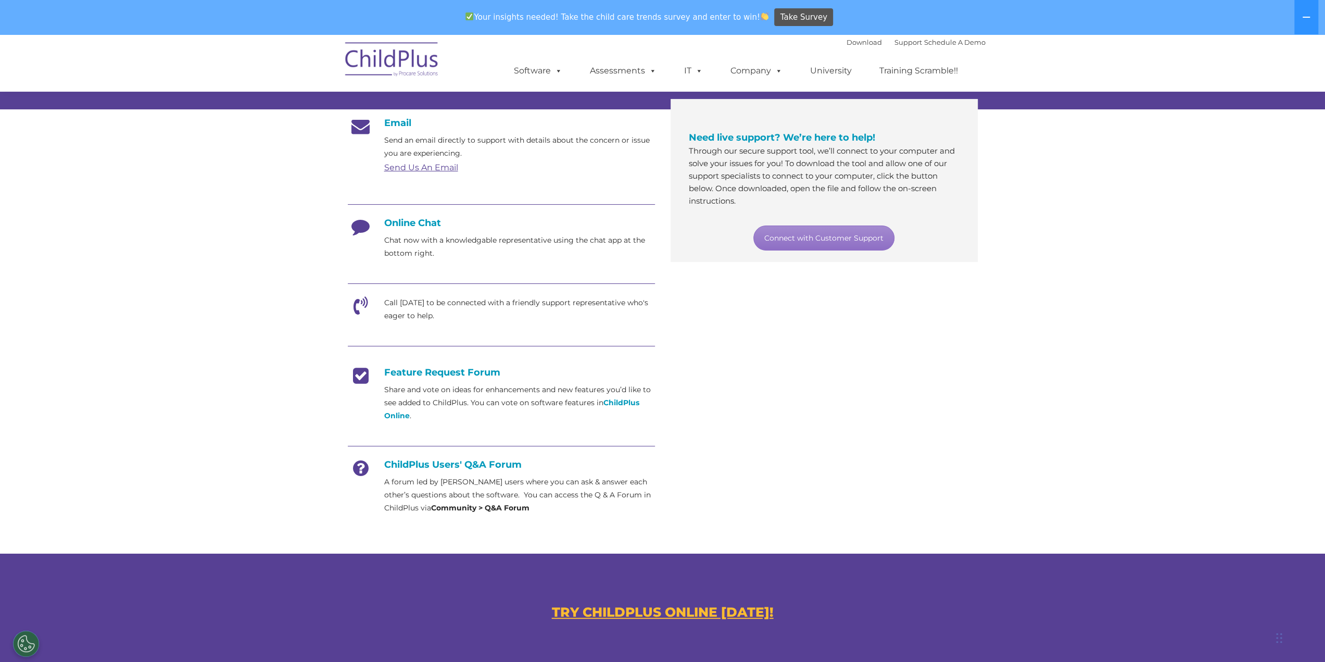
scroll to position [166, 0]
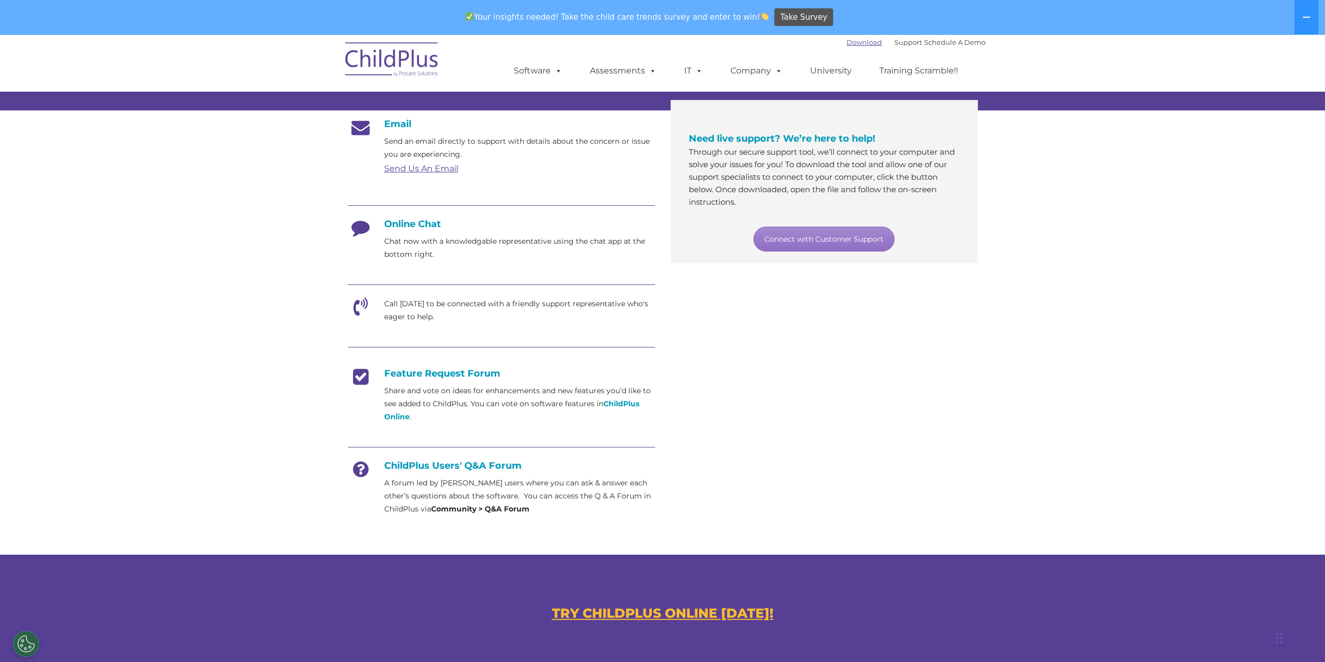
click at [846, 41] on link "Download" at bounding box center [863, 42] width 35 height 8
